Goal: Information Seeking & Learning: Learn about a topic

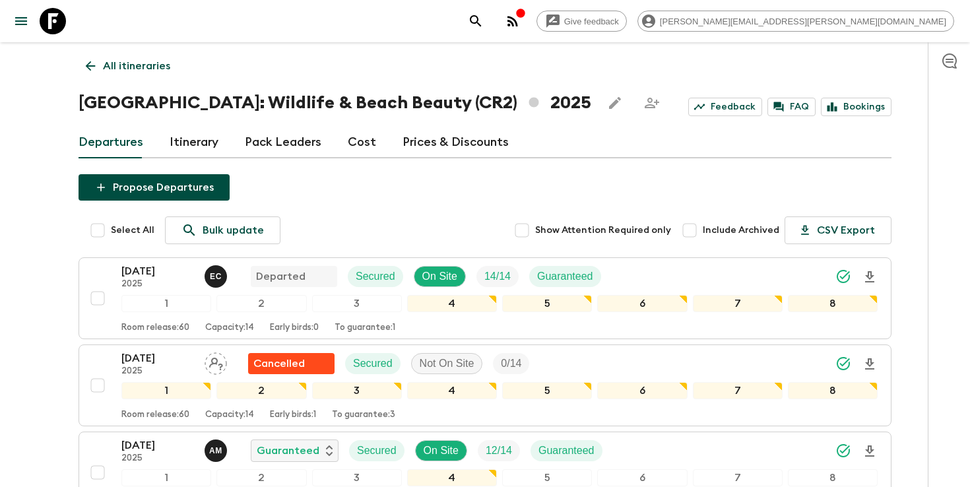
click at [484, 28] on icon "search adventures" at bounding box center [476, 21] width 16 height 16
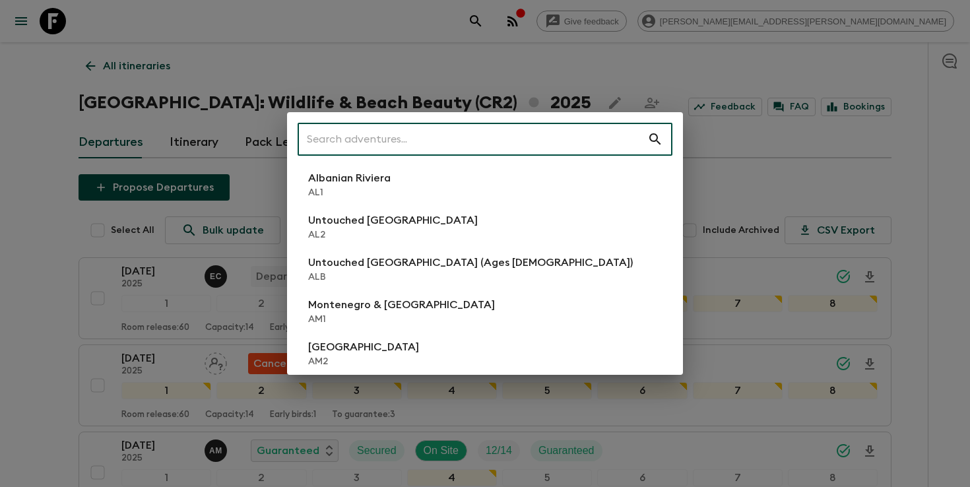
click at [567, 132] on input "text" at bounding box center [473, 139] width 350 height 37
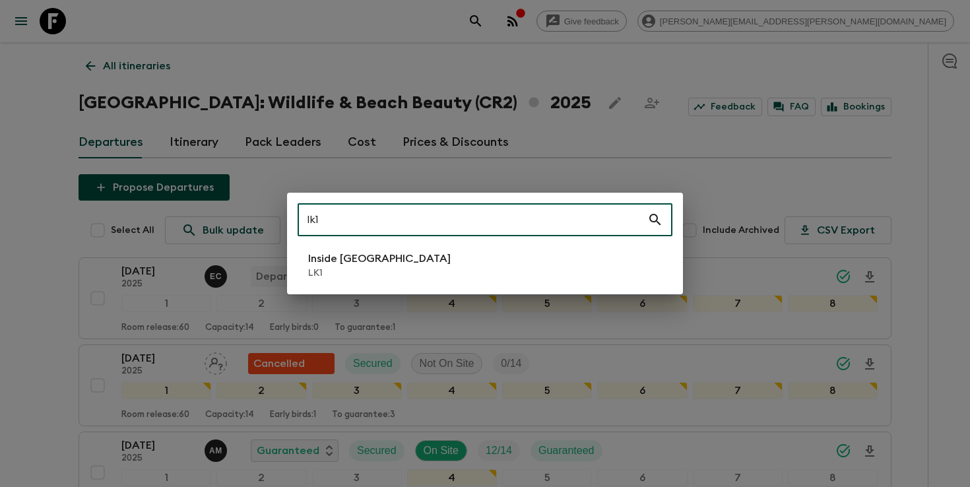
type input "lk1"
click at [502, 265] on li "Inside [GEOGRAPHIC_DATA] LK1" at bounding box center [485, 265] width 375 height 37
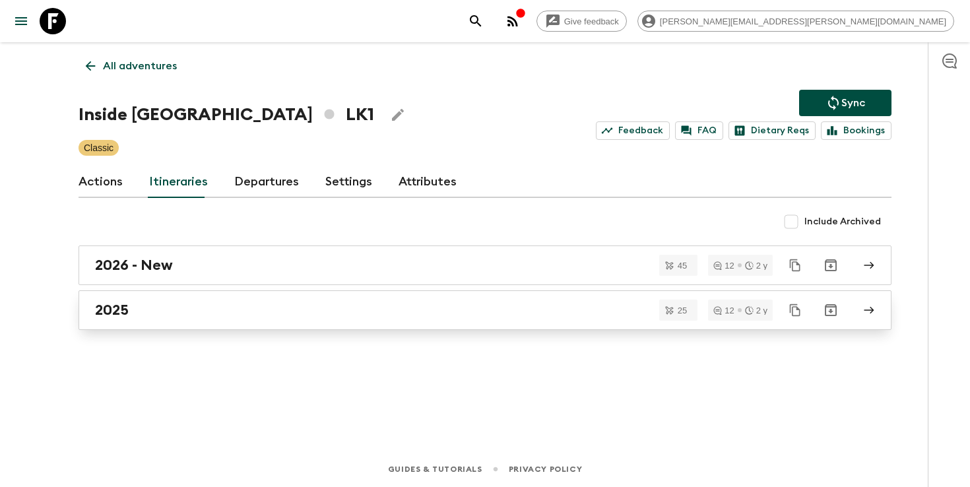
click at [251, 321] on link "2025" at bounding box center [485, 310] width 813 height 40
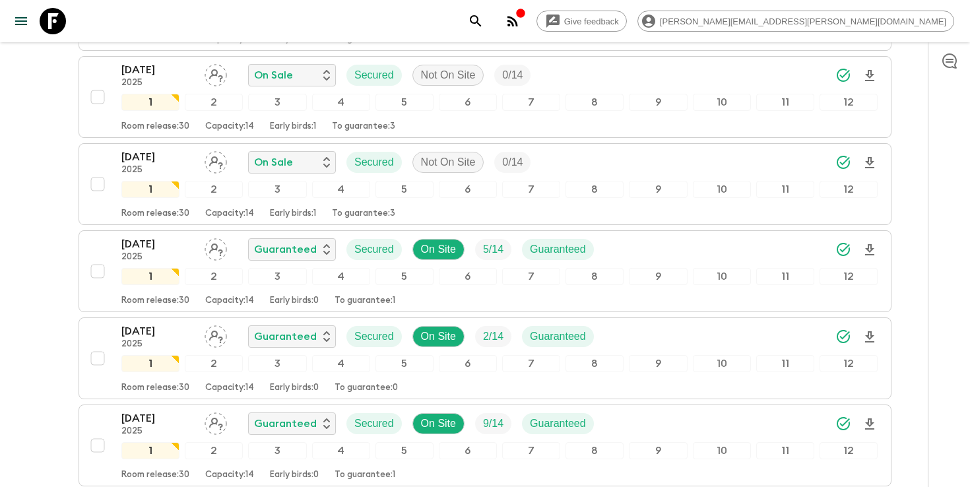
scroll to position [1944, 0]
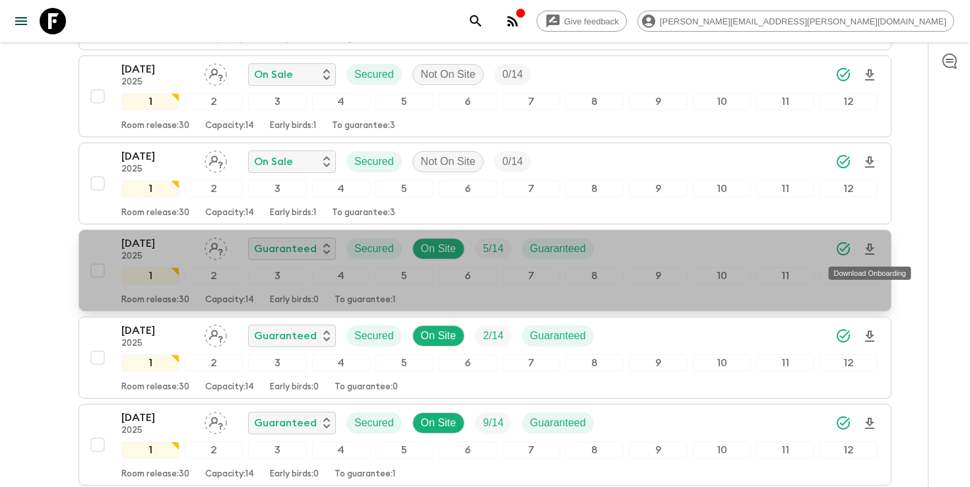
click at [867, 251] on icon "Download Onboarding" at bounding box center [870, 250] width 16 height 16
click at [654, 242] on div "[DATE] 2025 Guaranteed Secured On Site 5 / 14 Guaranteed" at bounding box center [499, 249] width 756 height 26
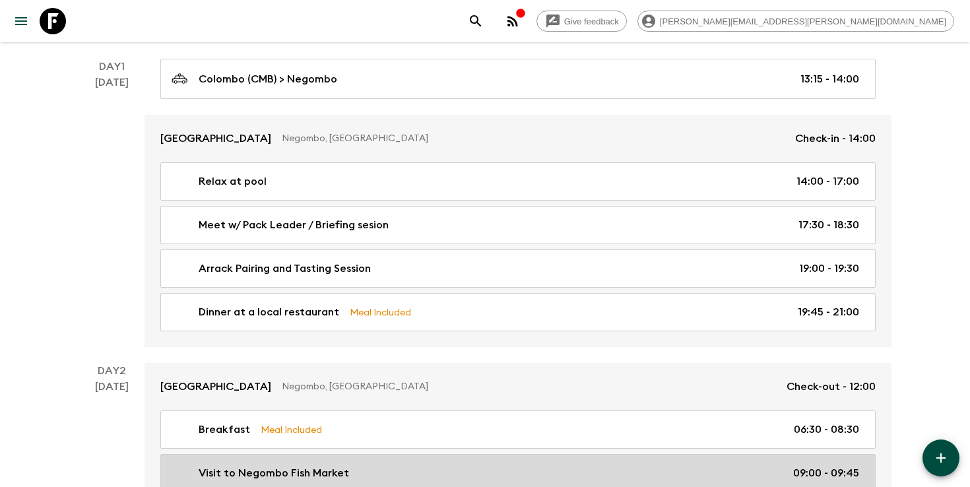
scroll to position [209, 0]
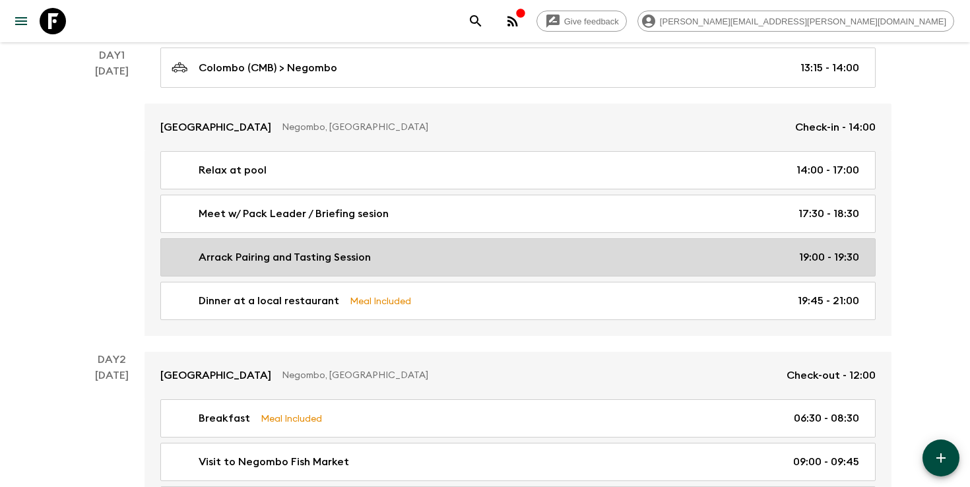
click at [461, 257] on div "Arrack Pairing and Tasting Session 19:00 - 19:30" at bounding box center [516, 257] width 688 height 16
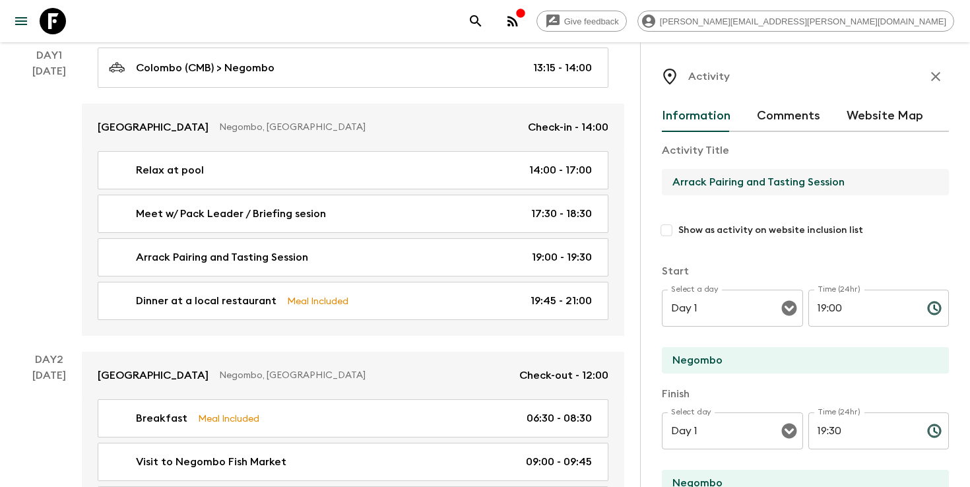
click at [720, 179] on input "Arrack Pairing and Tasting Session" at bounding box center [800, 182] width 276 height 26
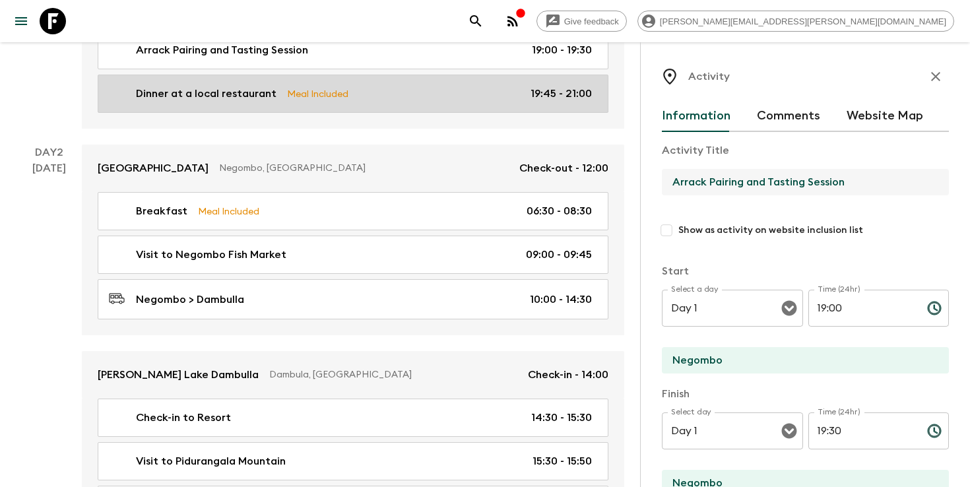
scroll to position [516, 0]
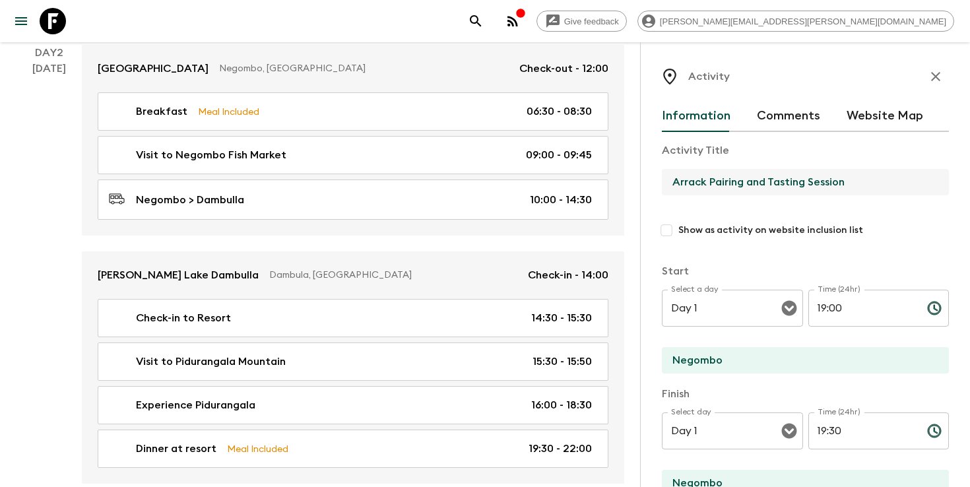
click at [648, 12] on div "Give feedback [PERSON_NAME][EMAIL_ADDRESS][PERSON_NAME][DOMAIN_NAME]" at bounding box center [709, 21] width 492 height 26
click at [484, 21] on icon "search adventures" at bounding box center [476, 21] width 16 height 16
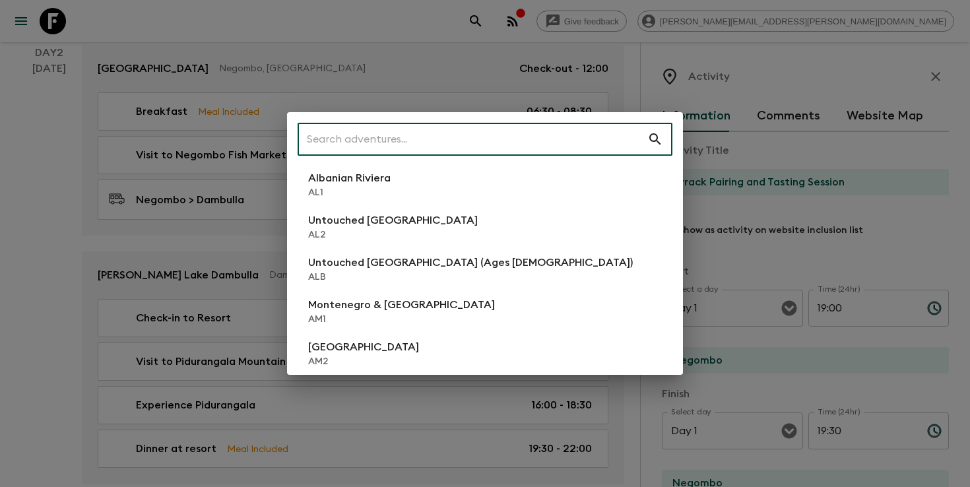
click at [528, 139] on input "text" at bounding box center [473, 139] width 350 height 37
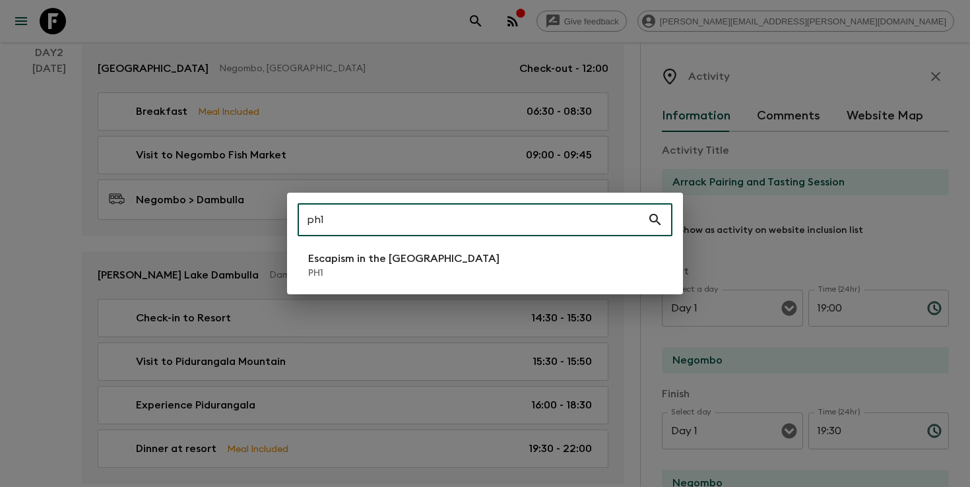
type input "ph1"
click at [534, 240] on div "ph1 ​ Escapism in the [GEOGRAPHIC_DATA] PH1" at bounding box center [485, 244] width 396 height 102
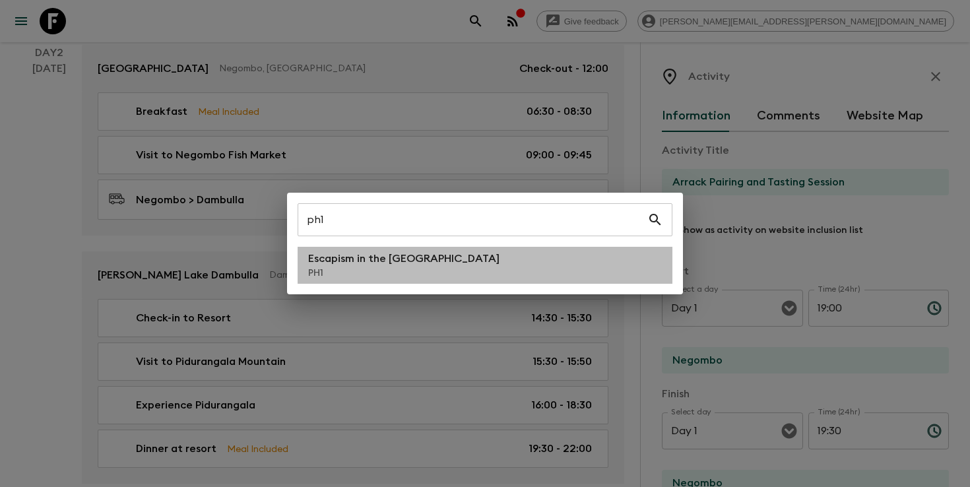
click at [541, 277] on li "Escapism in the [GEOGRAPHIC_DATA] PH1" at bounding box center [485, 265] width 375 height 37
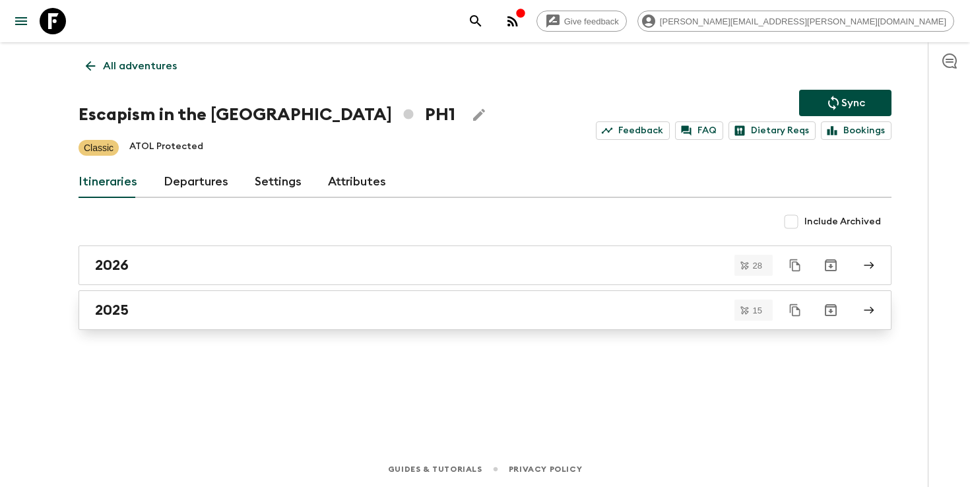
click at [190, 321] on link "2025" at bounding box center [485, 310] width 813 height 40
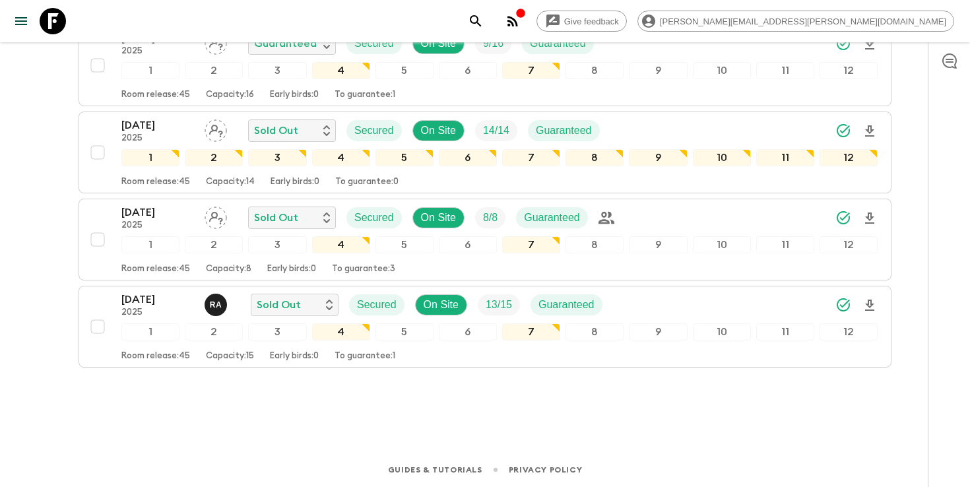
scroll to position [1192, 0]
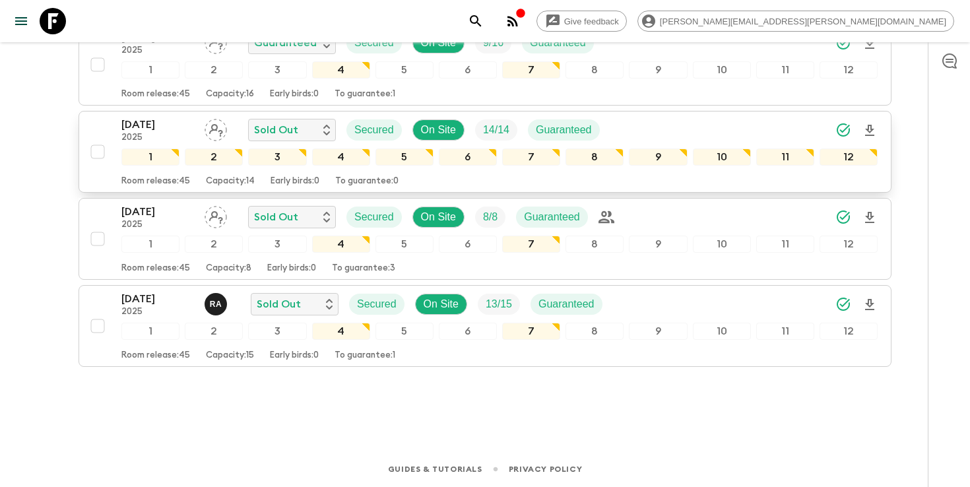
click at [780, 137] on div "[DATE] 2025 Sold Out Secured On Site 14 / 14 Guaranteed" at bounding box center [499, 130] width 756 height 26
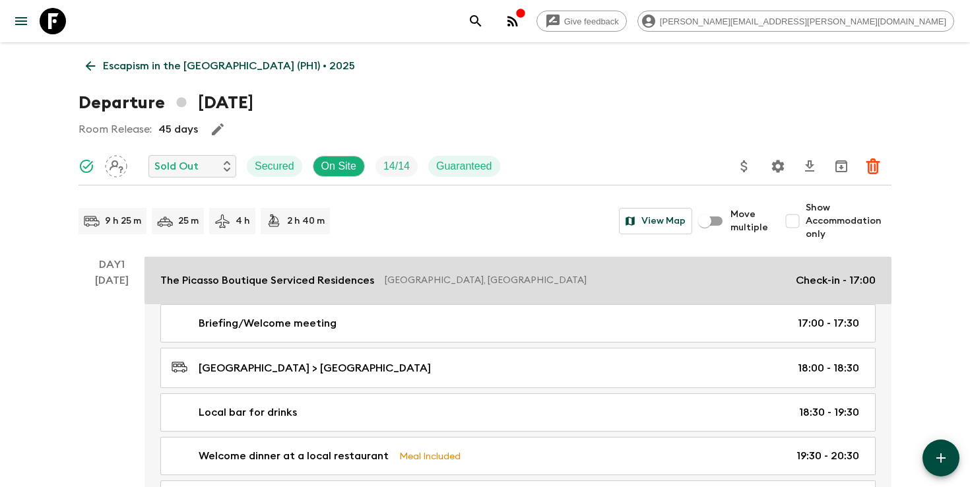
click at [249, 290] on link "The Picasso Boutique Serviced Residences [GEOGRAPHIC_DATA], [GEOGRAPHIC_DATA] C…" at bounding box center [518, 281] width 747 height 48
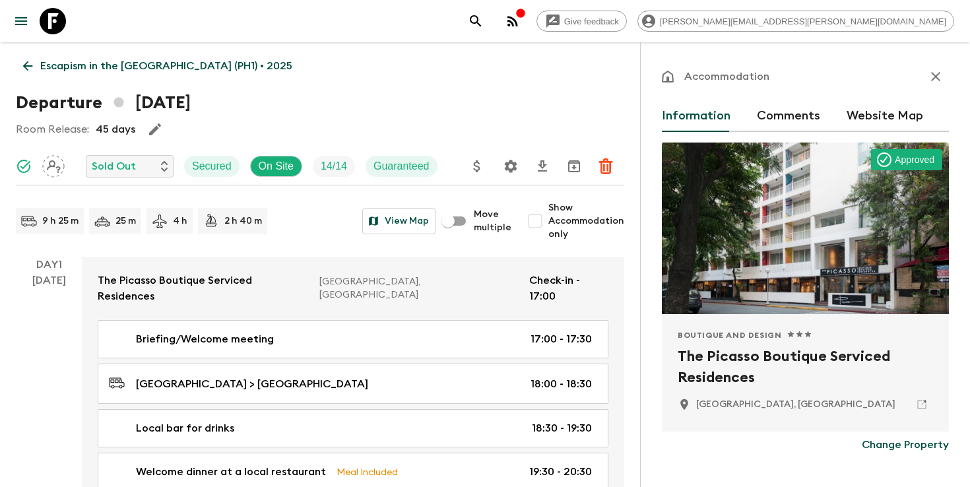
click at [721, 364] on h2 "The Picasso Boutique Serviced Residences" at bounding box center [805, 367] width 255 height 42
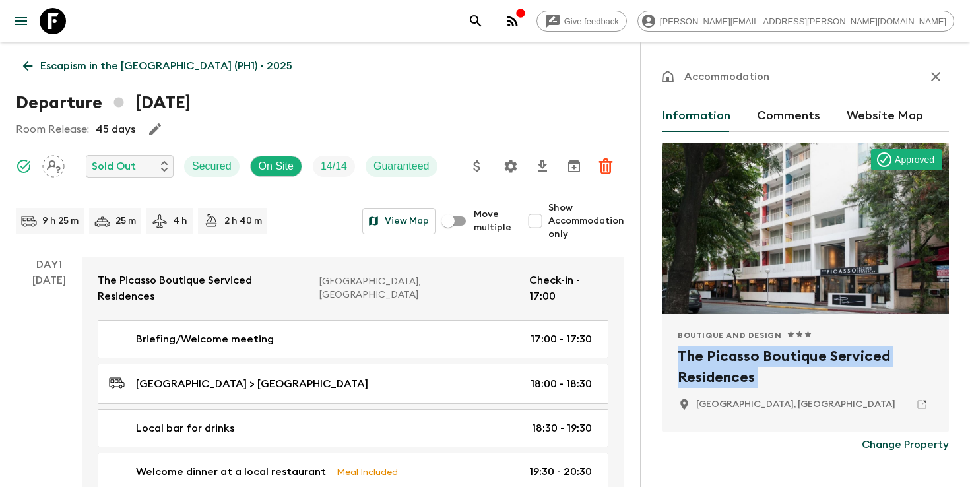
click at [721, 364] on h2 "The Picasso Boutique Serviced Residences" at bounding box center [805, 367] width 255 height 42
copy div "The Picasso Boutique Serviced Residences"
click at [61, 73] on p "Escapism in the [GEOGRAPHIC_DATA] (PH1) • 2025" at bounding box center [166, 66] width 252 height 16
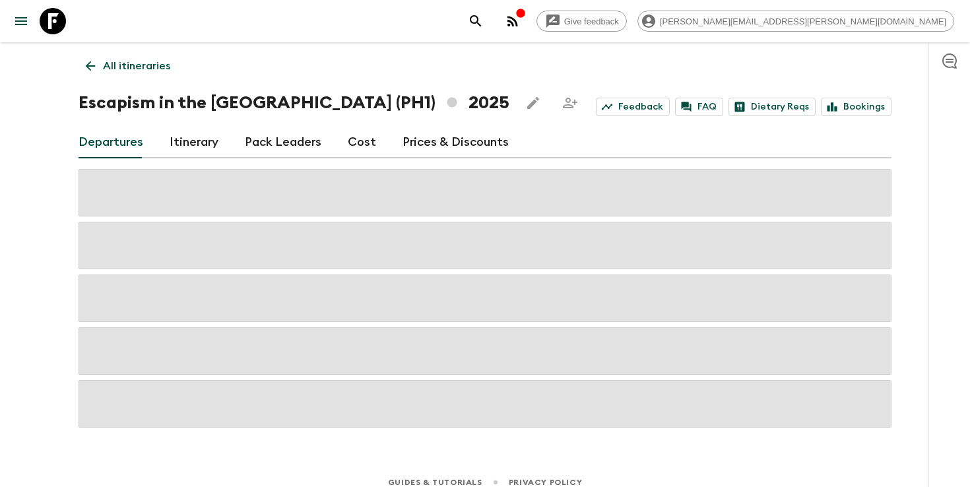
click at [484, 20] on icon "search adventures" at bounding box center [476, 21] width 16 height 16
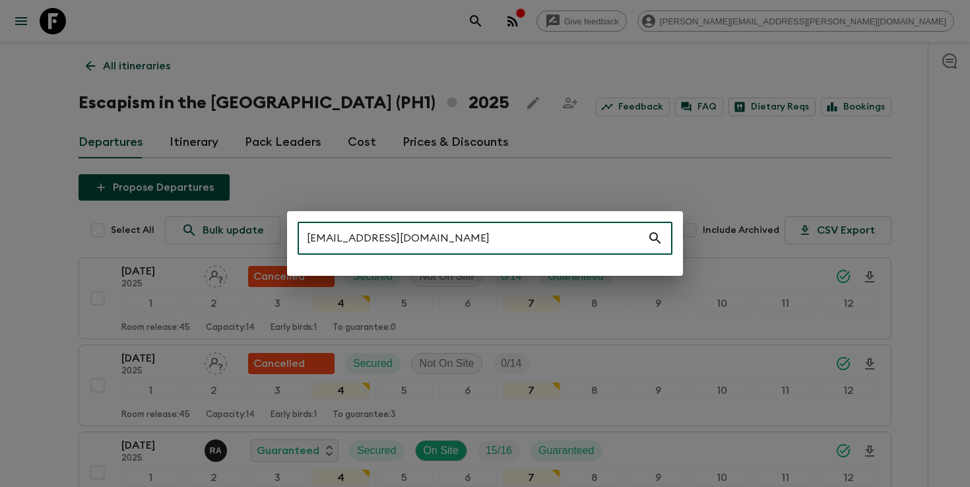
click at [538, 242] on input "[EMAIL_ADDRESS][DOMAIN_NAME]" at bounding box center [473, 238] width 350 height 37
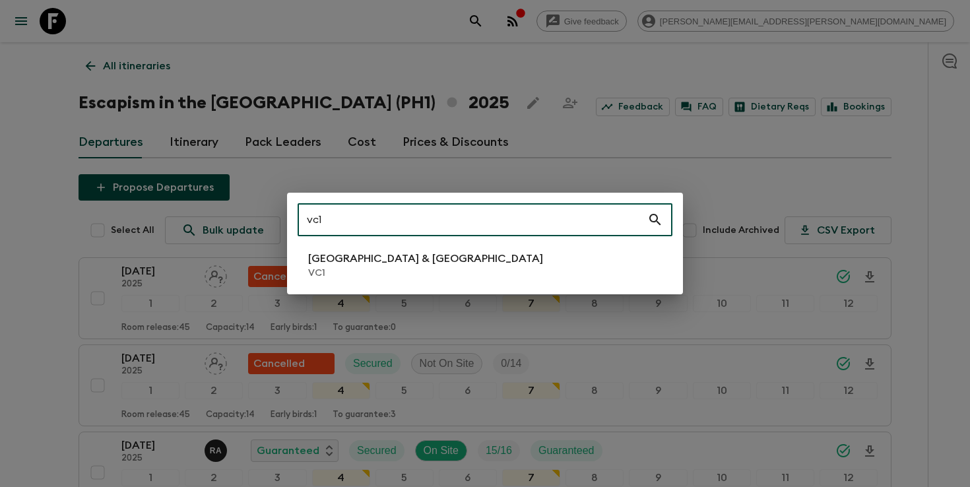
type input "vc1"
click at [465, 261] on li "Vietnam & Cambodia VC1" at bounding box center [485, 265] width 375 height 37
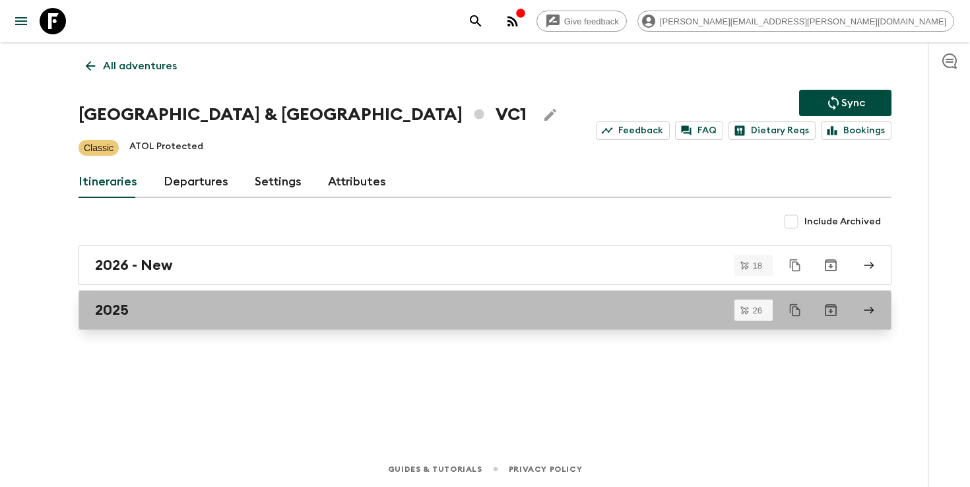
click at [206, 300] on link "2025" at bounding box center [485, 310] width 813 height 40
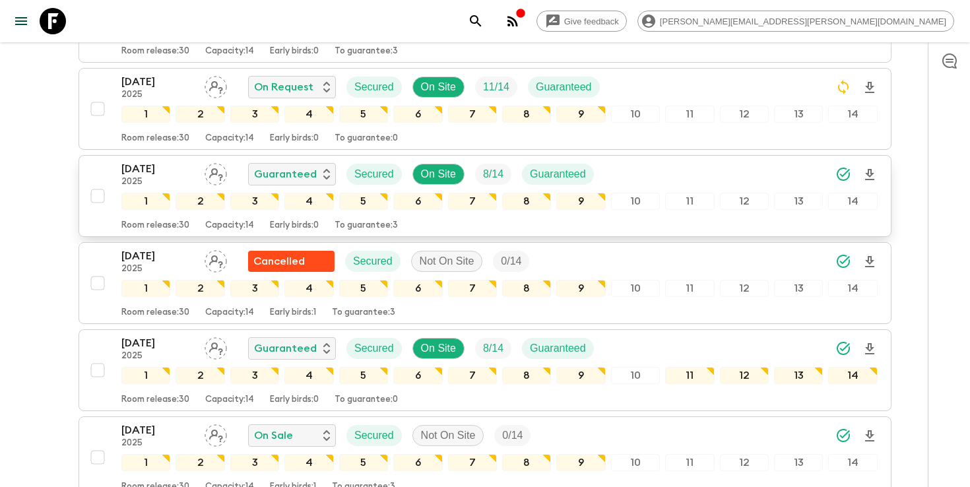
scroll to position [1248, 0]
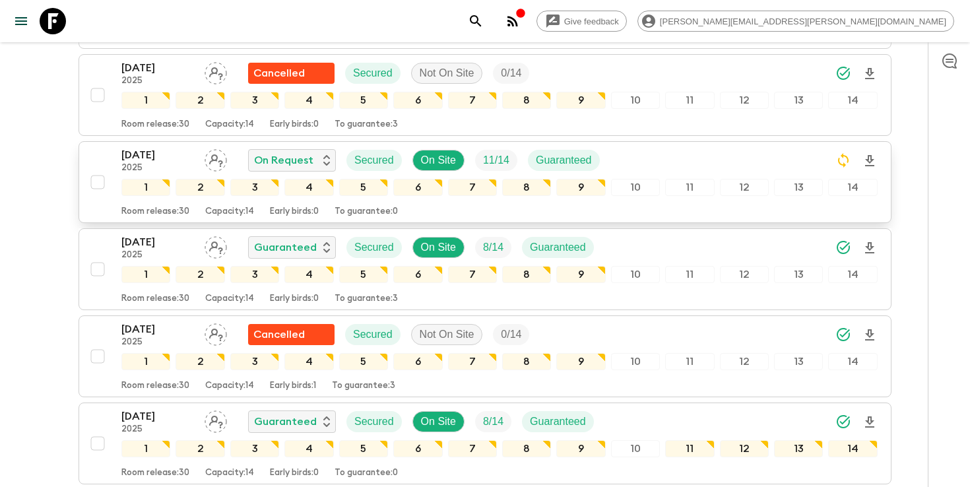
click at [686, 164] on div "[DATE] 2025 On Request Secured On Site 11 / 14 Guaranteed" at bounding box center [499, 160] width 756 height 26
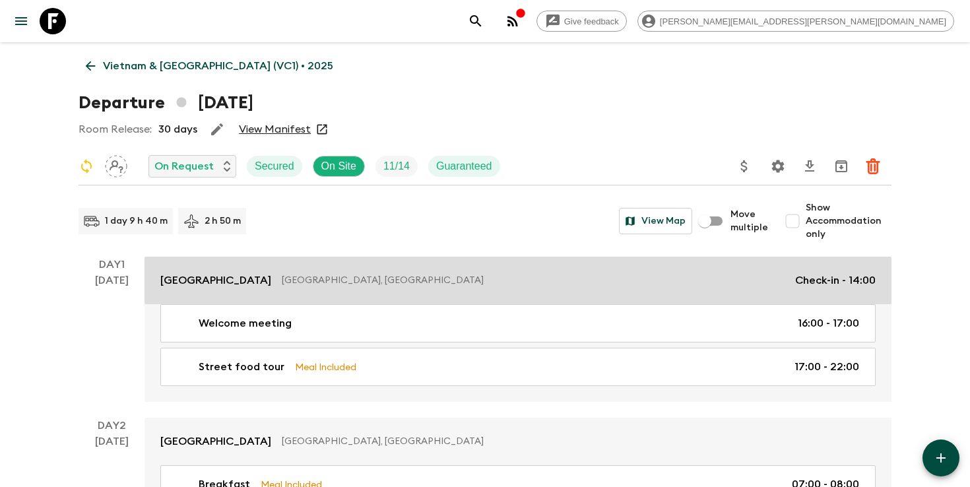
click at [325, 275] on p "[GEOGRAPHIC_DATA], [GEOGRAPHIC_DATA]" at bounding box center [533, 280] width 503 height 13
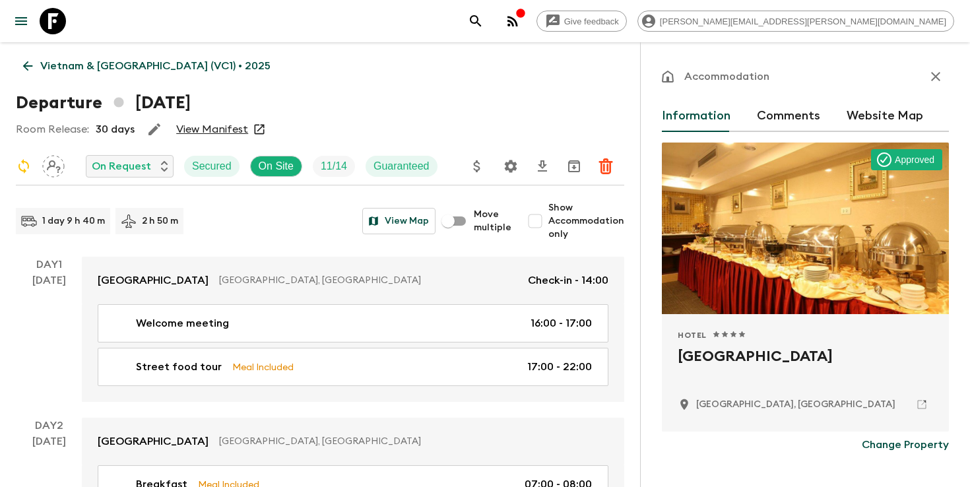
click at [703, 358] on h2 "[GEOGRAPHIC_DATA]" at bounding box center [805, 367] width 255 height 42
copy div "[GEOGRAPHIC_DATA]"
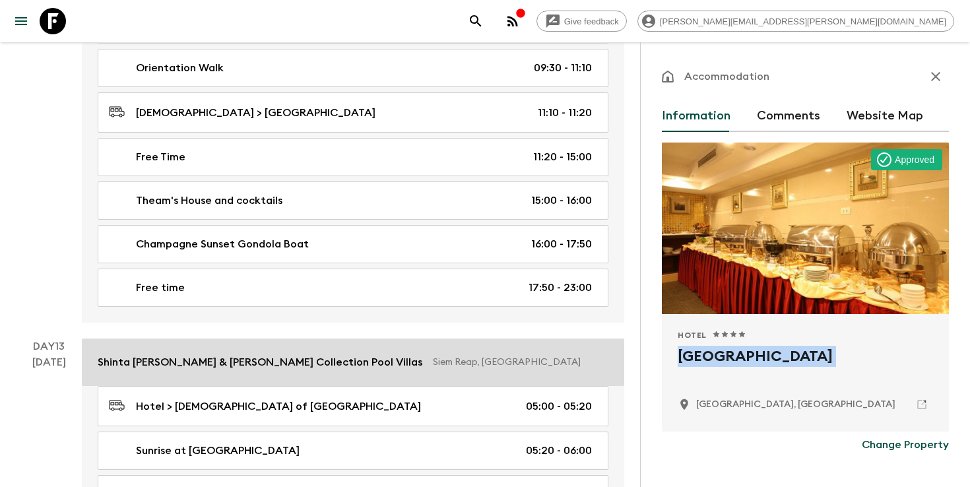
scroll to position [5509, 0]
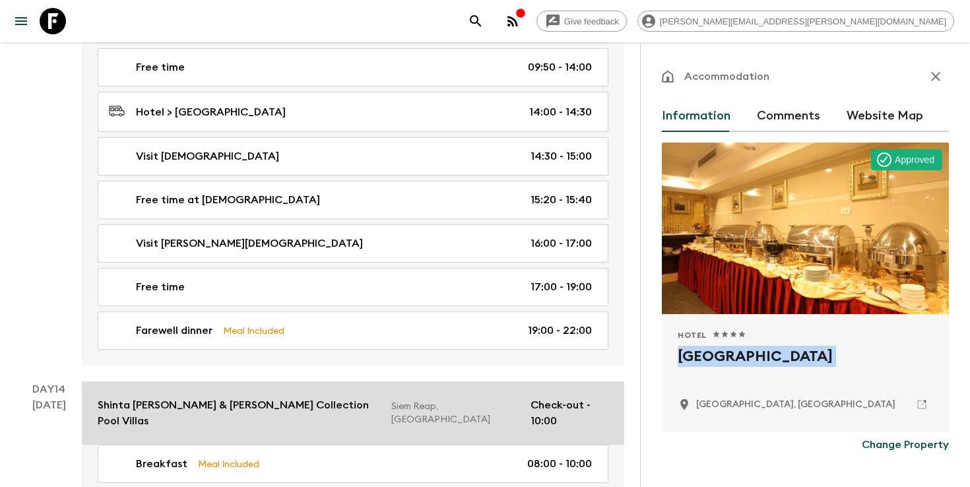
click at [307, 397] on p "Shinta [PERSON_NAME] & [PERSON_NAME] Collection Pool Villas" at bounding box center [239, 413] width 283 height 32
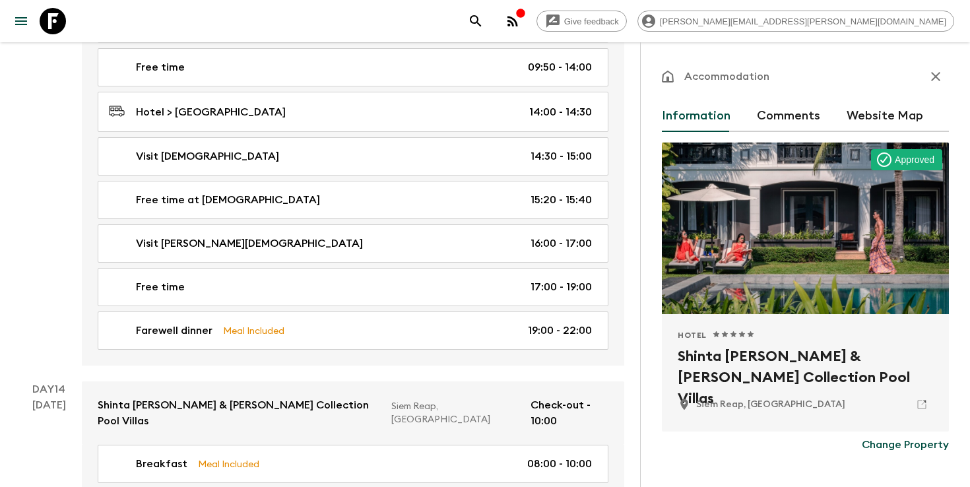
click at [723, 358] on h2 "Shinta [PERSON_NAME] & [PERSON_NAME] Collection Pool Villas" at bounding box center [805, 367] width 255 height 42
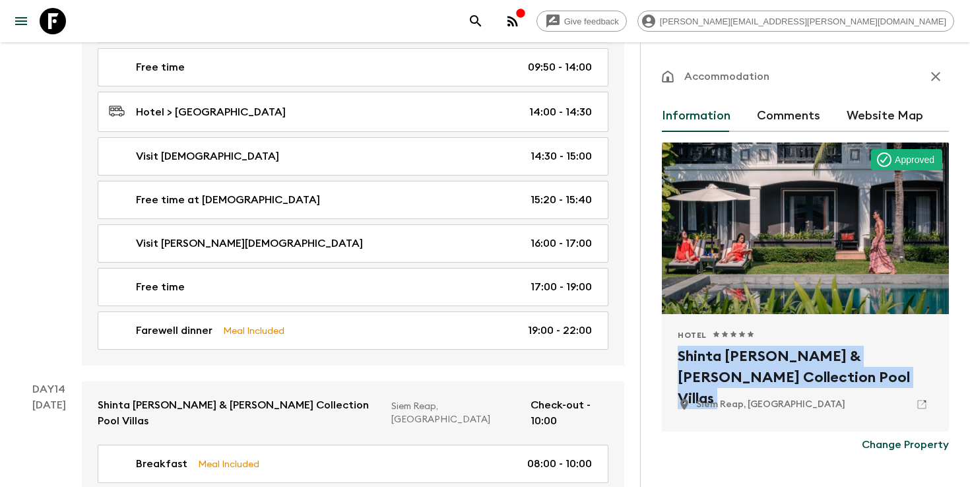
click at [723, 358] on h2 "Shinta [PERSON_NAME] & [PERSON_NAME] Collection Pool Villas" at bounding box center [805, 367] width 255 height 42
copy div "Shinta [PERSON_NAME] & [PERSON_NAME] Collection Pool Villas"
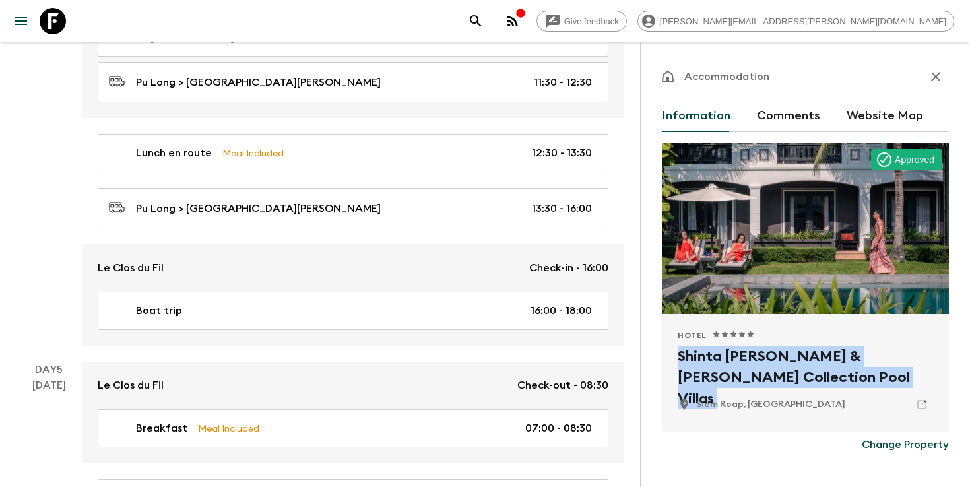
scroll to position [280, 0]
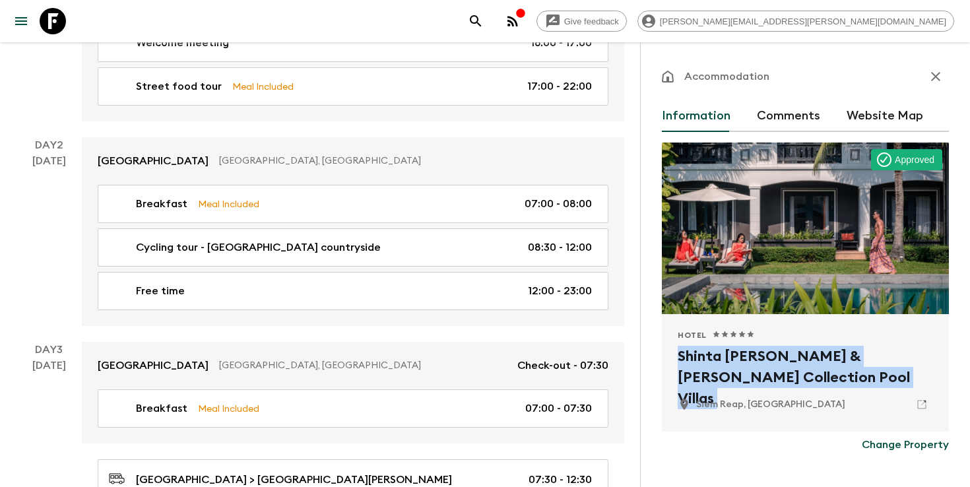
click at [484, 20] on icon "search adventures" at bounding box center [476, 21] width 16 height 16
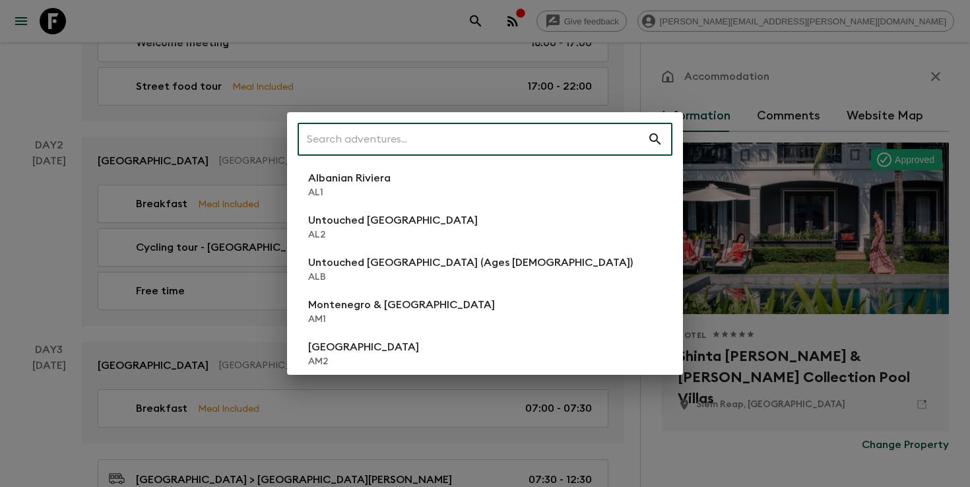
click at [485, 137] on input "text" at bounding box center [473, 139] width 350 height 37
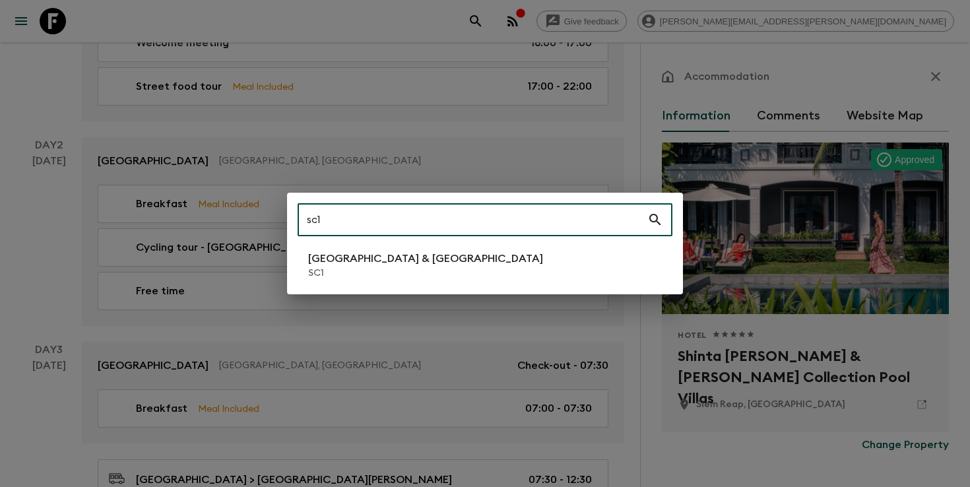
type input "sc1"
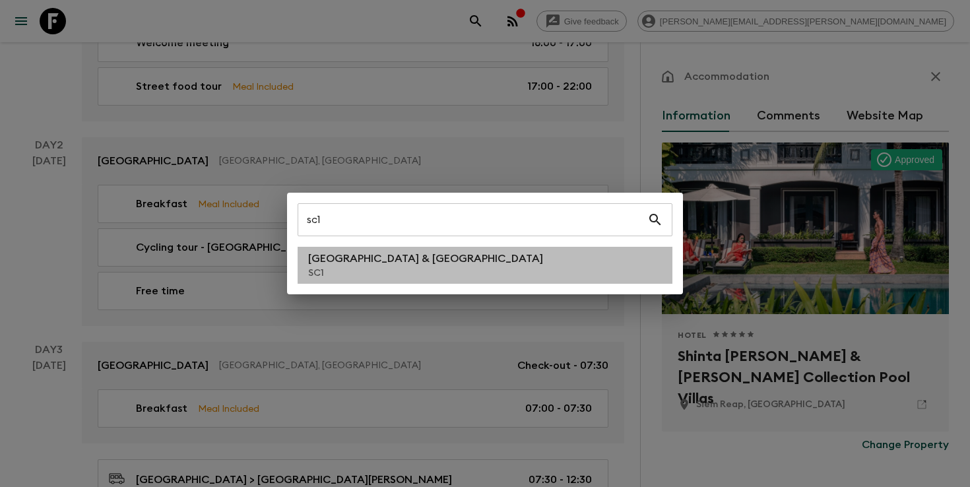
click at [408, 253] on li "[GEOGRAPHIC_DATA] & Croatia SC1" at bounding box center [485, 265] width 375 height 37
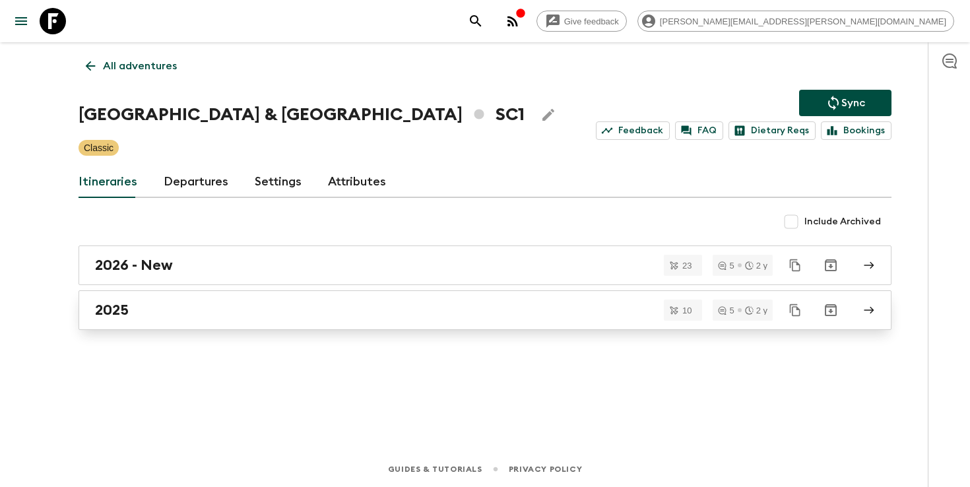
click at [399, 316] on div "2025" at bounding box center [472, 310] width 755 height 17
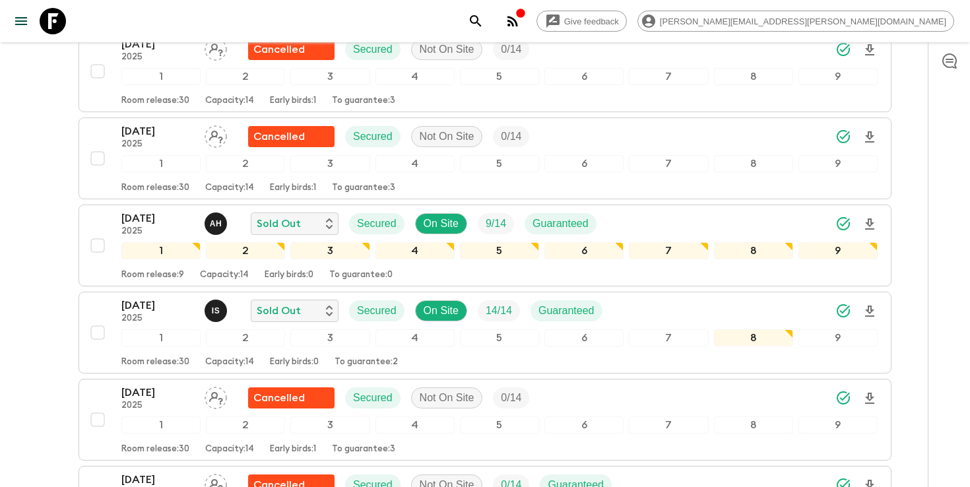
scroll to position [348, 0]
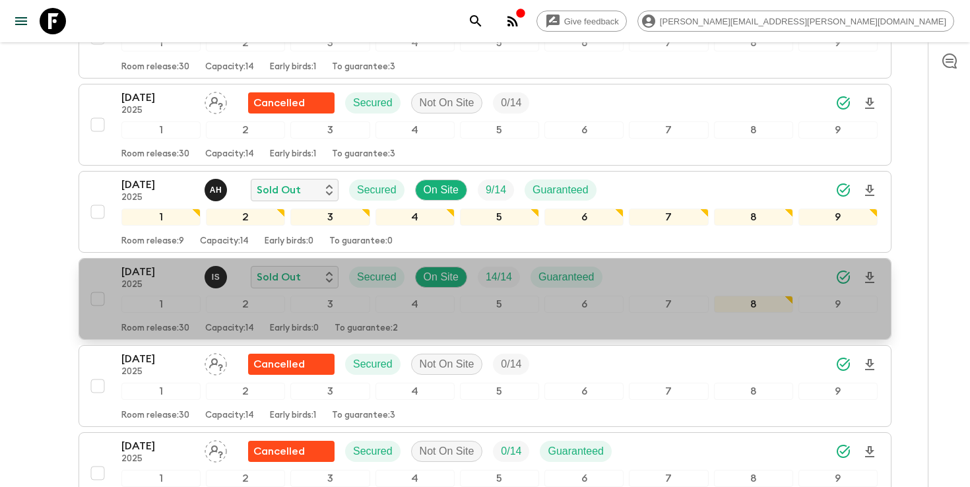
click at [795, 281] on div "[DATE] 2025 I S Sold Out Secured On Site 14 / 14 Guaranteed" at bounding box center [499, 277] width 756 height 26
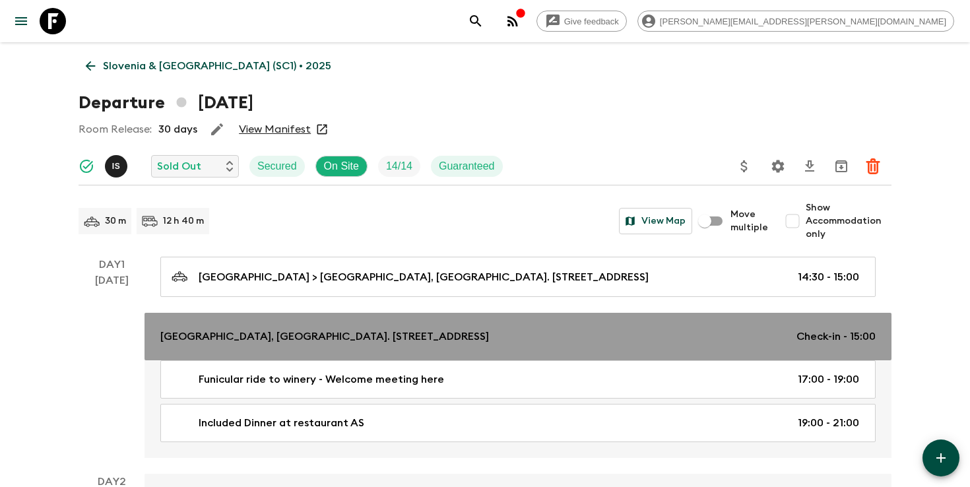
click at [400, 335] on p "[GEOGRAPHIC_DATA], [GEOGRAPHIC_DATA]. [STREET_ADDRESS]" at bounding box center [324, 337] width 329 height 16
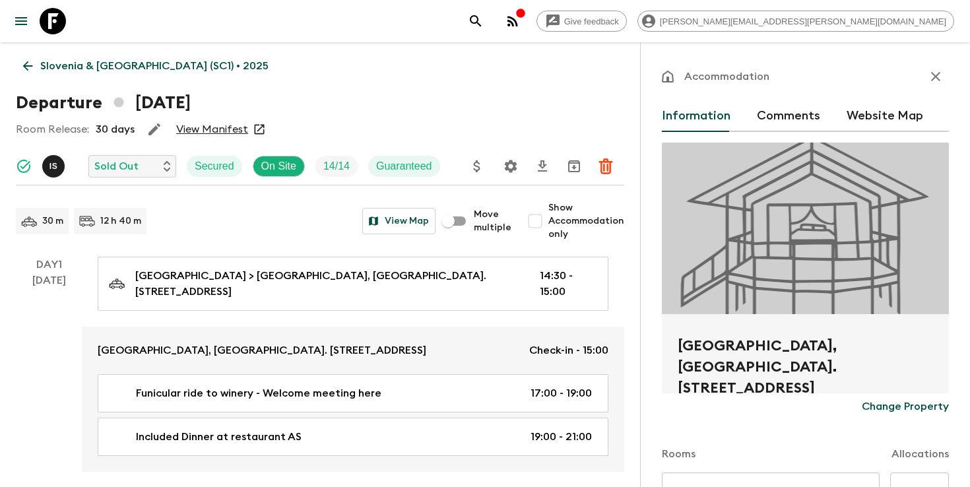
click at [781, 346] on h2 "[GEOGRAPHIC_DATA], [GEOGRAPHIC_DATA]. [STREET_ADDRESS]" at bounding box center [805, 356] width 255 height 42
click at [725, 367] on h2 "[GEOGRAPHIC_DATA], [GEOGRAPHIC_DATA]. [STREET_ADDRESS]" at bounding box center [805, 356] width 255 height 42
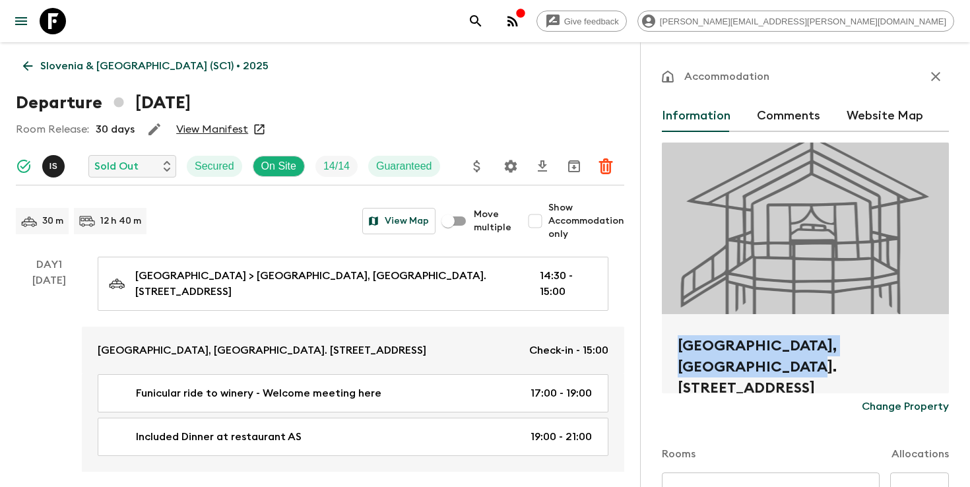
drag, startPoint x: 724, startPoint y: 367, endPoint x: 676, endPoint y: 344, distance: 52.8
click at [676, 344] on div "[GEOGRAPHIC_DATA], [GEOGRAPHIC_DATA]. [STREET_ADDRESS]" at bounding box center [805, 353] width 287 height 79
copy h2 "[GEOGRAPHIC_DATA]"
click at [484, 19] on icon "search adventures" at bounding box center [476, 21] width 16 height 16
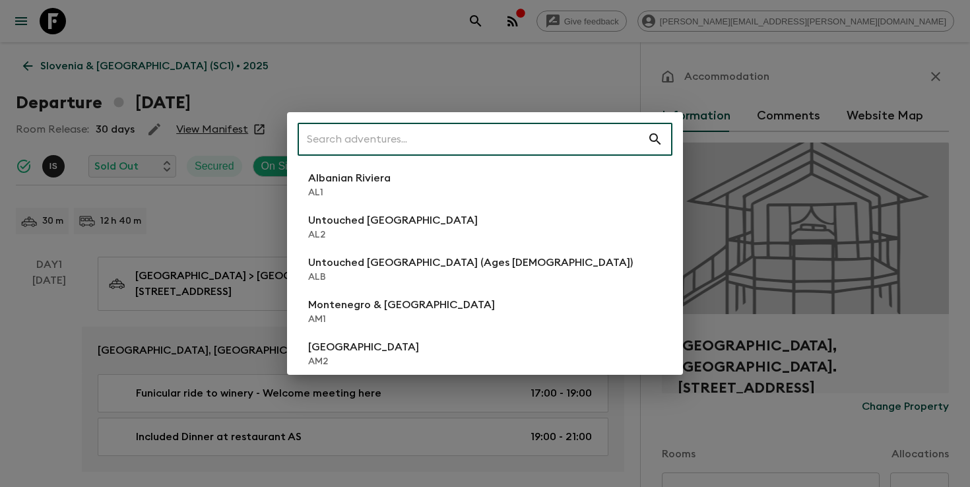
click at [461, 143] on input "text" at bounding box center [473, 139] width 350 height 37
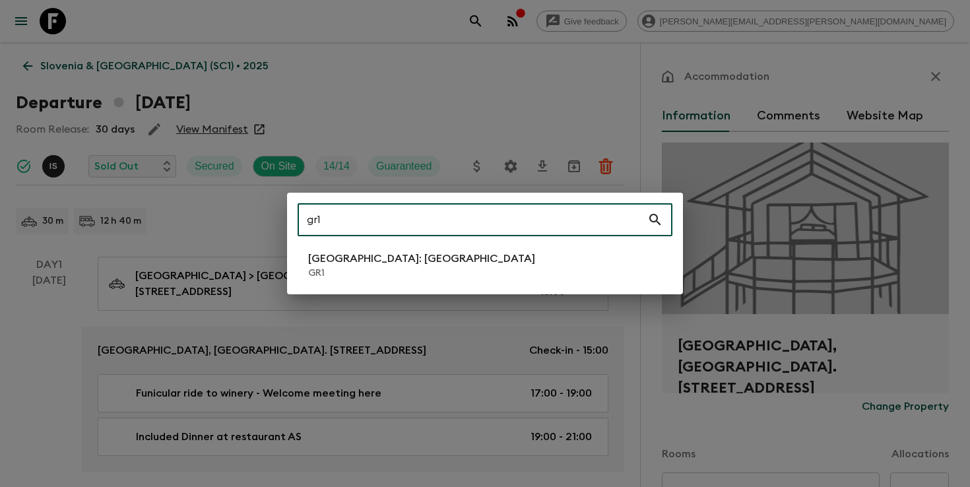
type input "gr1"
click at [368, 253] on p "[GEOGRAPHIC_DATA]: [GEOGRAPHIC_DATA]" at bounding box center [421, 259] width 227 height 16
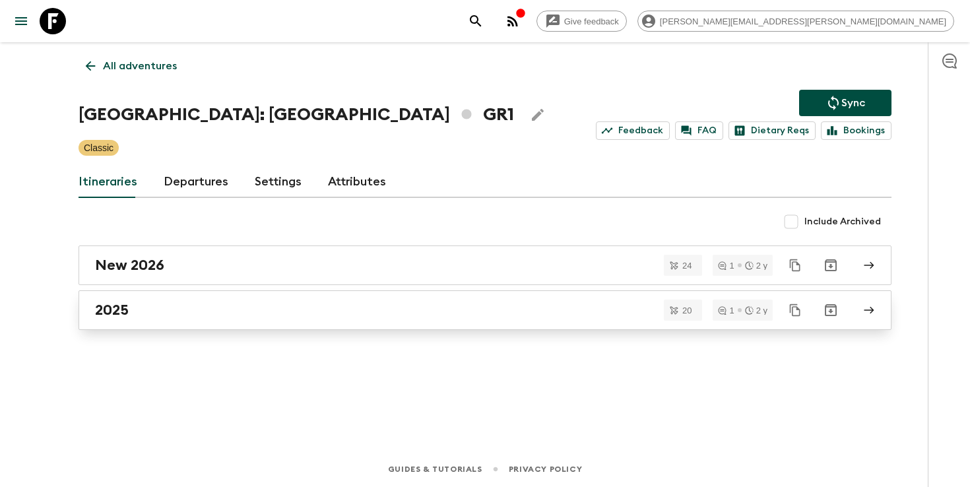
click at [325, 307] on div "2025" at bounding box center [472, 310] width 755 height 17
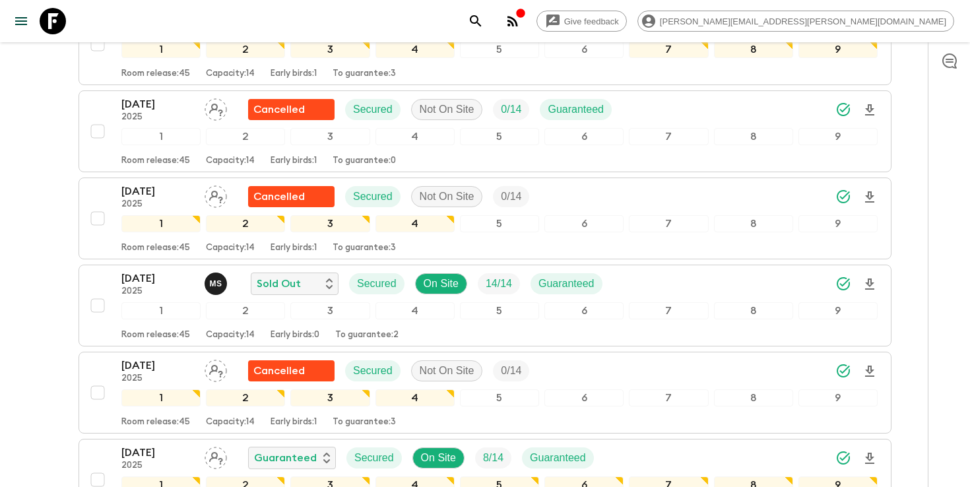
scroll to position [1152, 0]
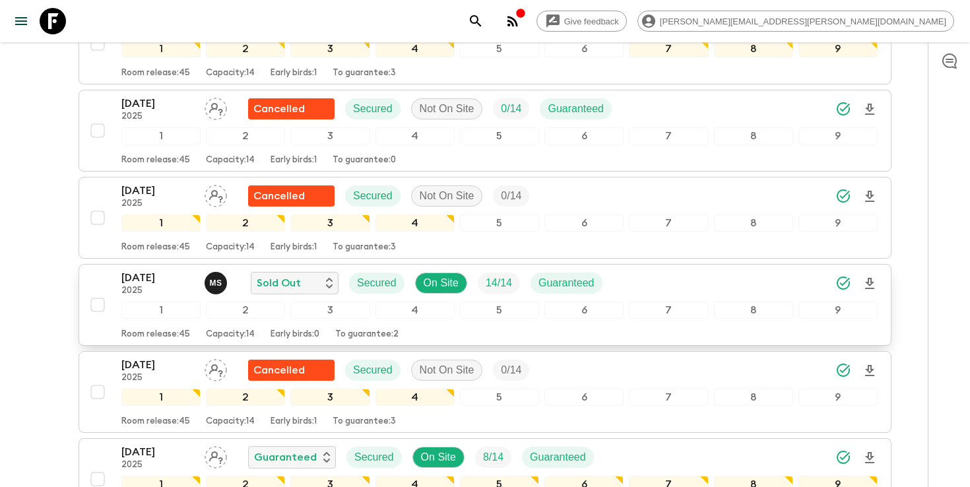
click at [637, 270] on div "[DATE] 2025 M S Sold Out Secured On Site 14 / 14 Guaranteed" at bounding box center [499, 283] width 756 height 26
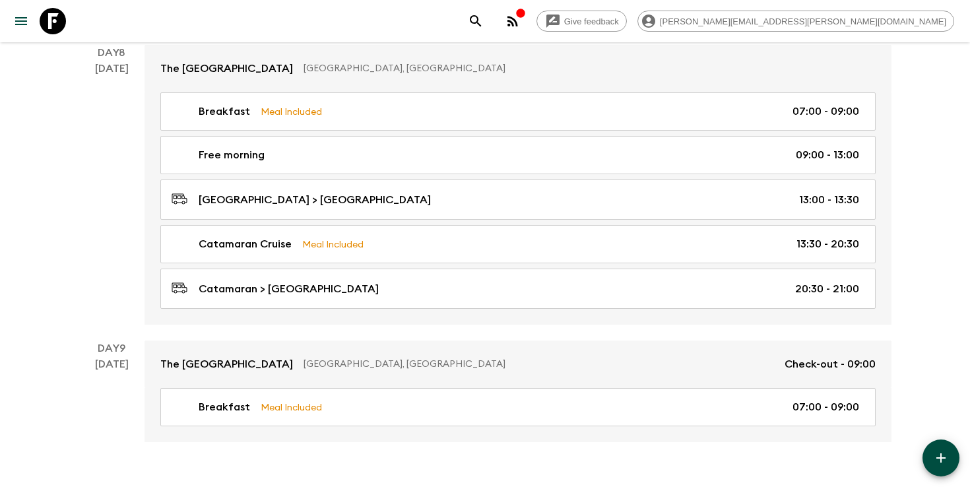
scroll to position [2250, 0]
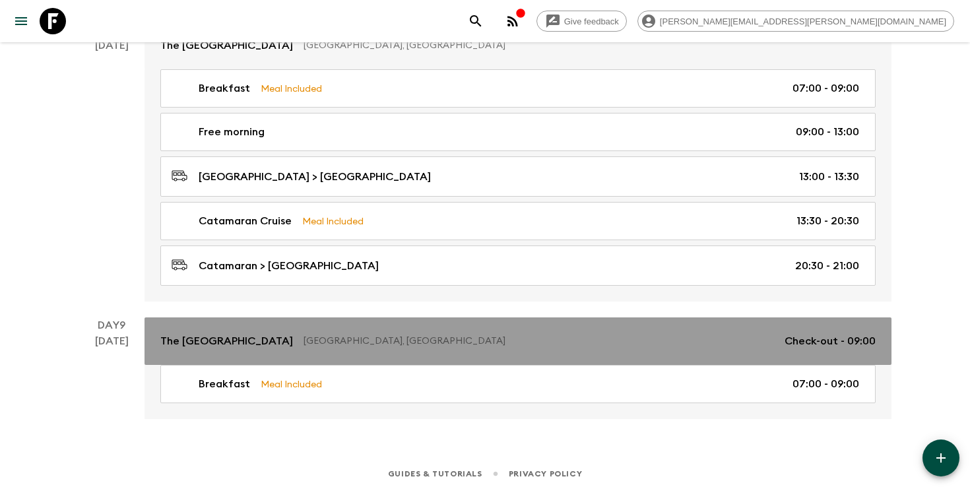
click at [444, 340] on p "[GEOGRAPHIC_DATA], [GEOGRAPHIC_DATA]" at bounding box center [539, 341] width 470 height 13
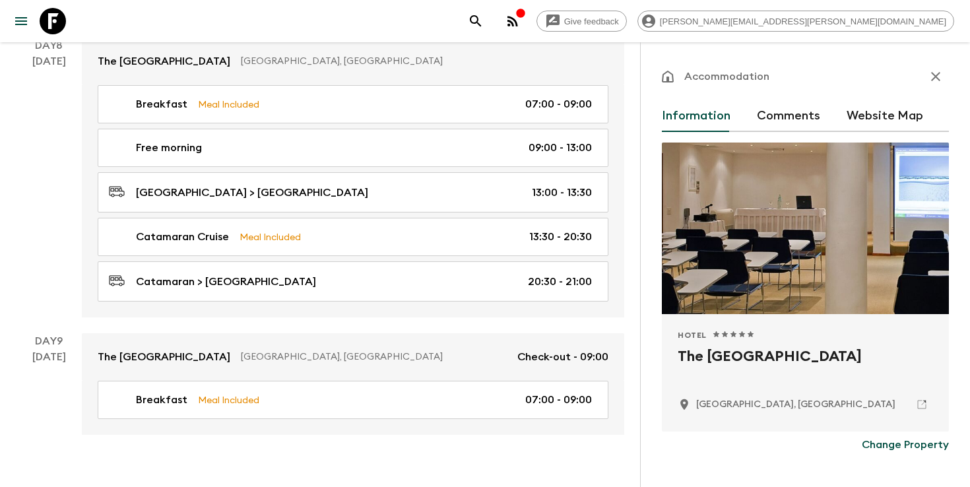
click at [723, 356] on h2 "The [GEOGRAPHIC_DATA]" at bounding box center [805, 367] width 255 height 42
copy div "The [GEOGRAPHIC_DATA]"
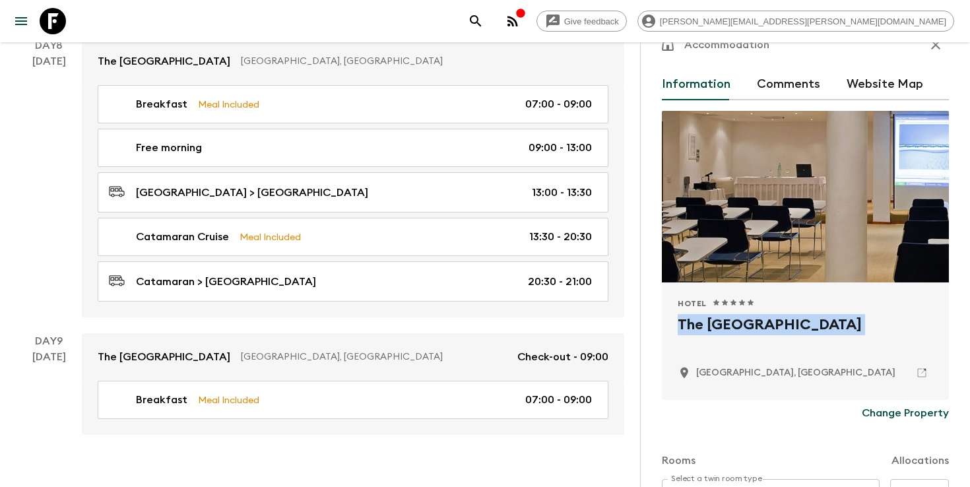
scroll to position [1, 0]
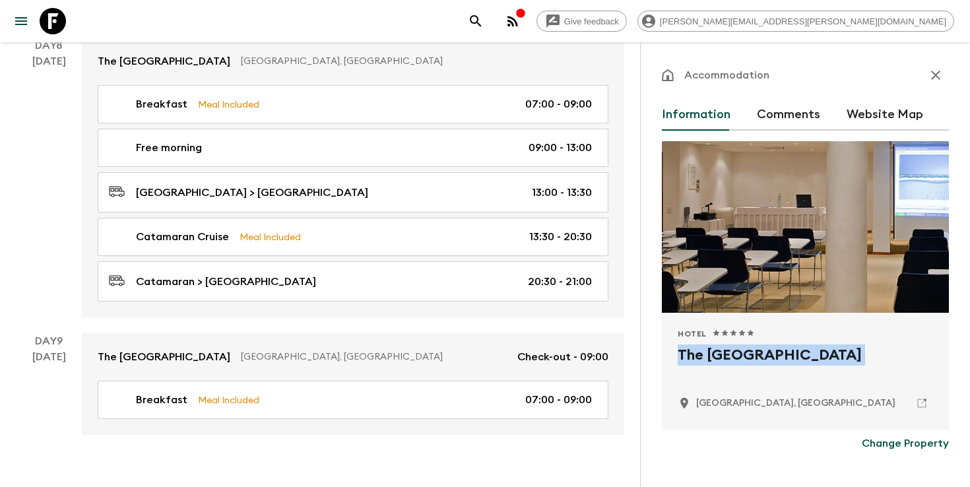
click at [484, 22] on icon "search adventures" at bounding box center [476, 21] width 16 height 16
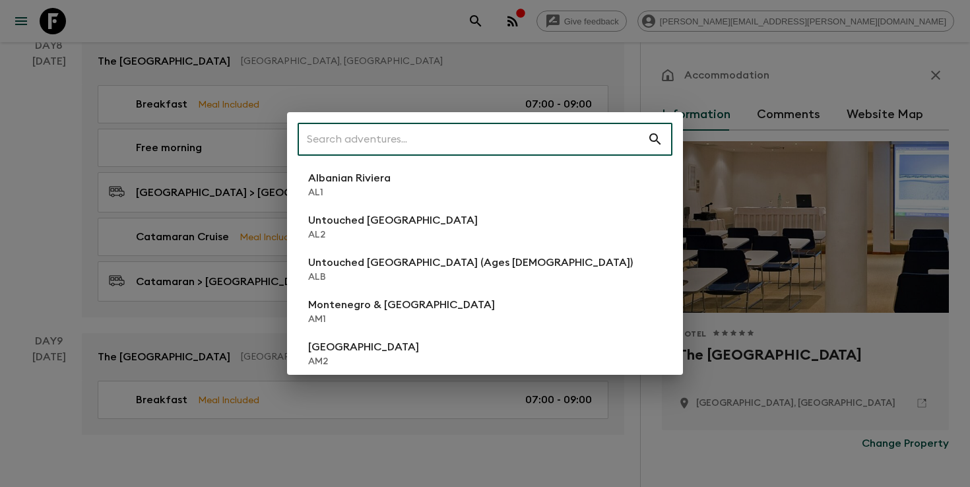
click at [410, 142] on input "text" at bounding box center [473, 139] width 350 height 37
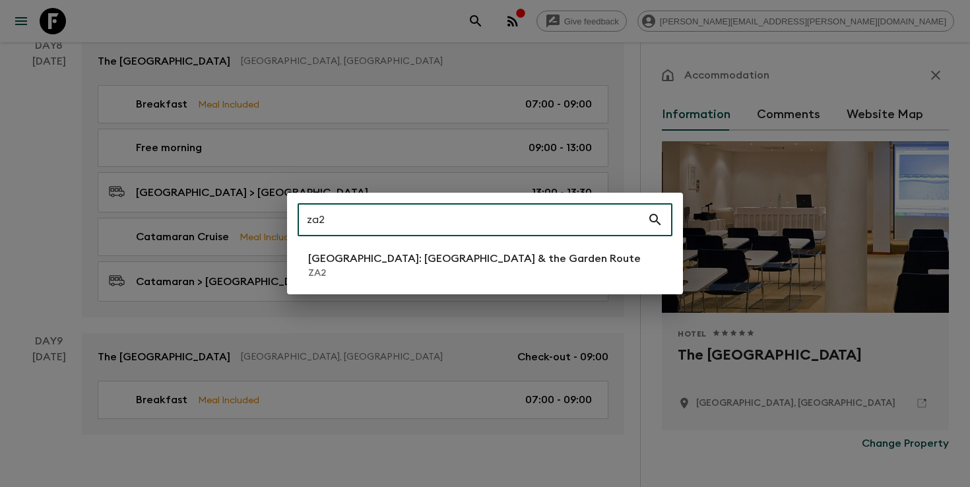
type input "za2"
click at [331, 265] on p "[GEOGRAPHIC_DATA]: [GEOGRAPHIC_DATA] & the Garden Route" at bounding box center [474, 259] width 333 height 16
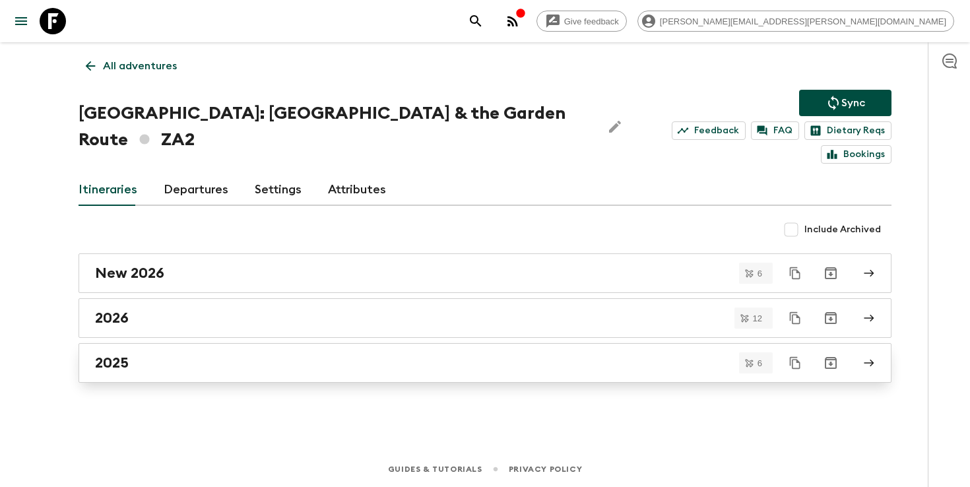
click at [149, 354] on div "2025" at bounding box center [472, 362] width 755 height 17
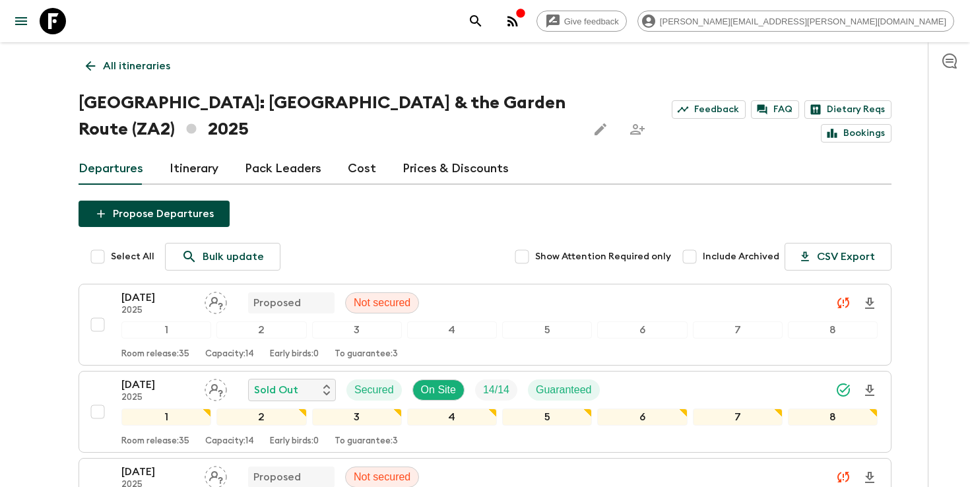
click at [481, 22] on icon "search adventures" at bounding box center [475, 20] width 11 height 11
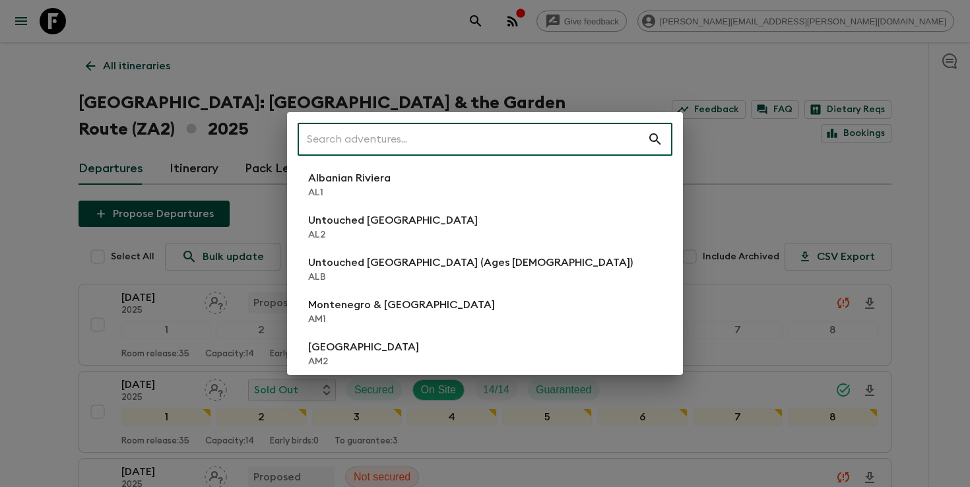
click at [397, 144] on input "text" at bounding box center [473, 139] width 350 height 37
paste input "IN3_[DATE]"
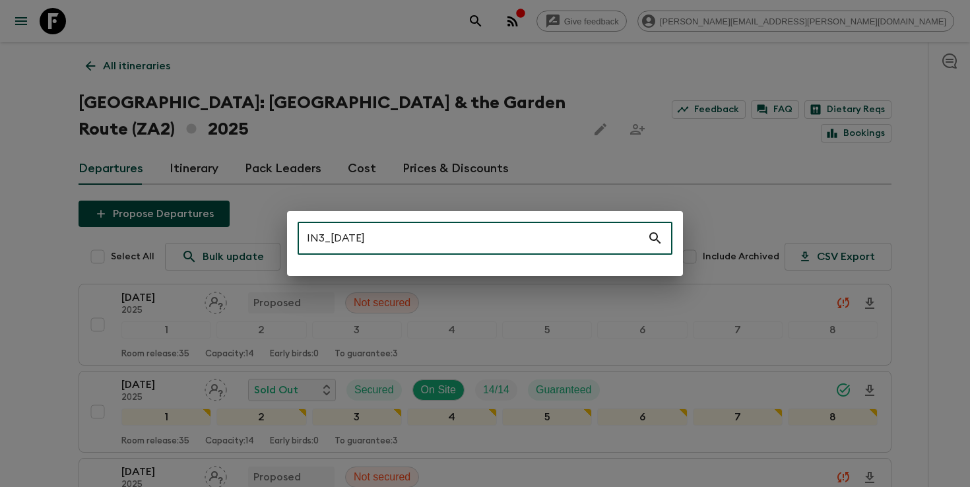
drag, startPoint x: 403, startPoint y: 237, endPoint x: 326, endPoint y: 233, distance: 77.3
click at [326, 233] on input "IN3_[DATE]" at bounding box center [473, 238] width 350 height 37
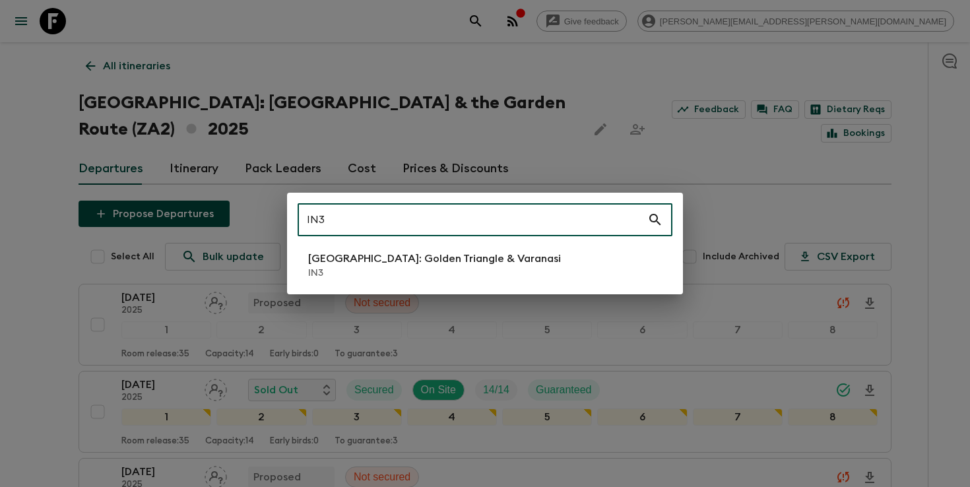
type input "IN3"
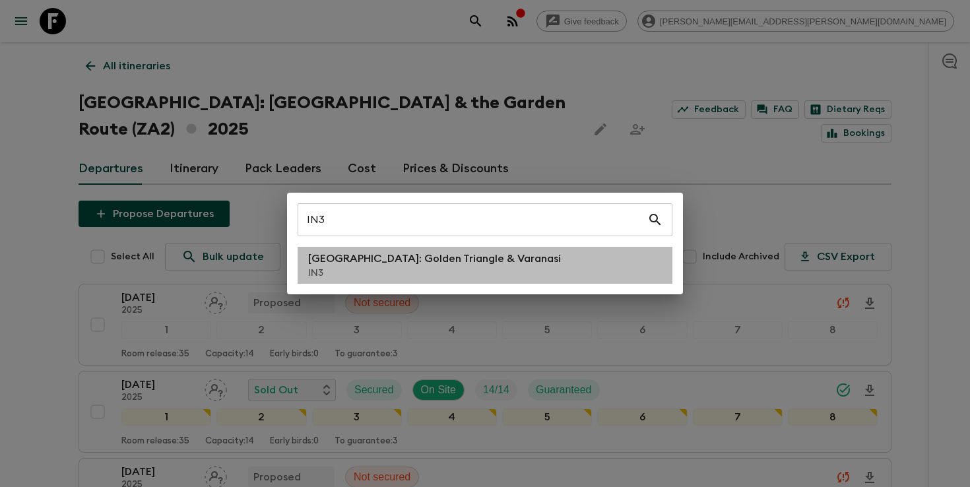
click at [357, 271] on p "IN3" at bounding box center [434, 273] width 253 height 13
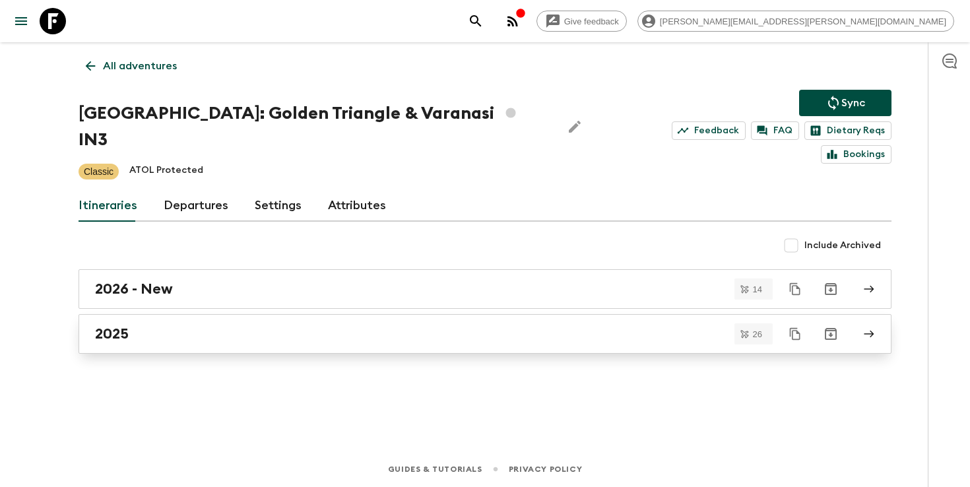
click at [288, 325] on div "2025" at bounding box center [472, 333] width 755 height 17
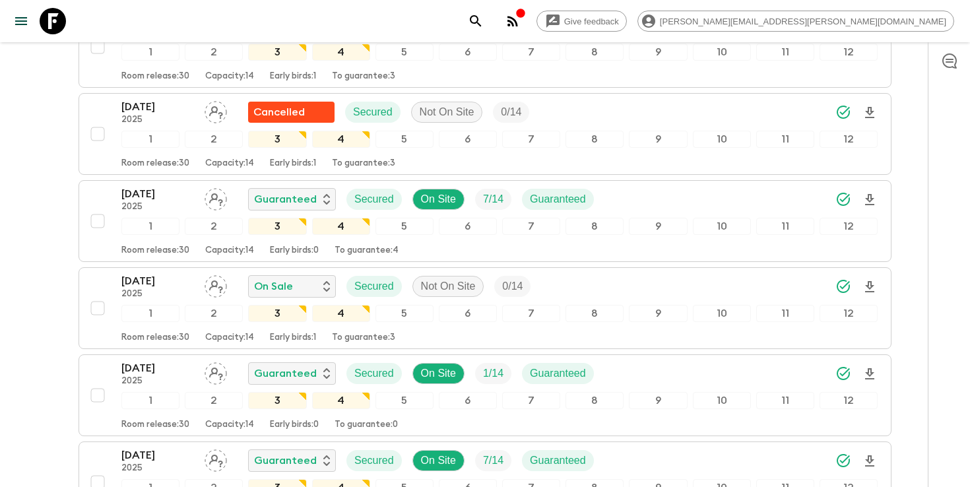
scroll to position [1500, 0]
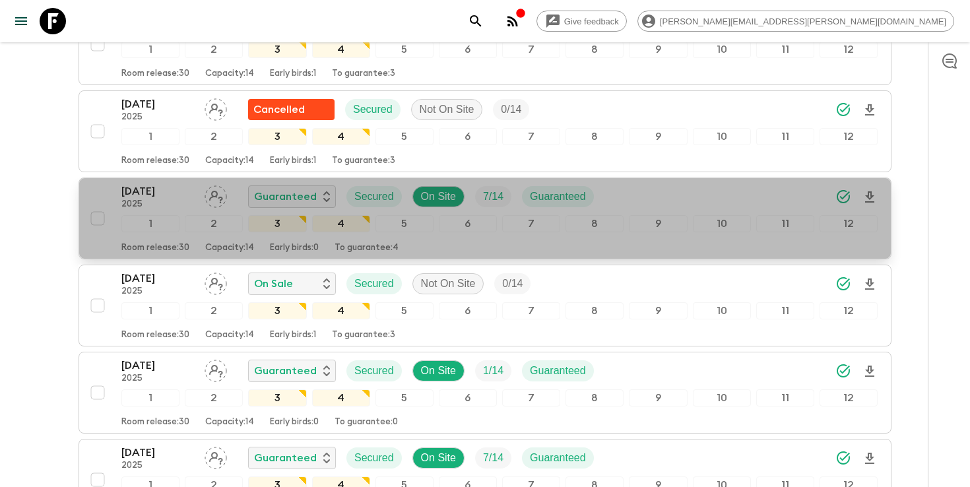
click at [633, 183] on div "[DATE] 2025 Guaranteed Secured On Site 7 / 14 Guaranteed" at bounding box center [499, 196] width 756 height 26
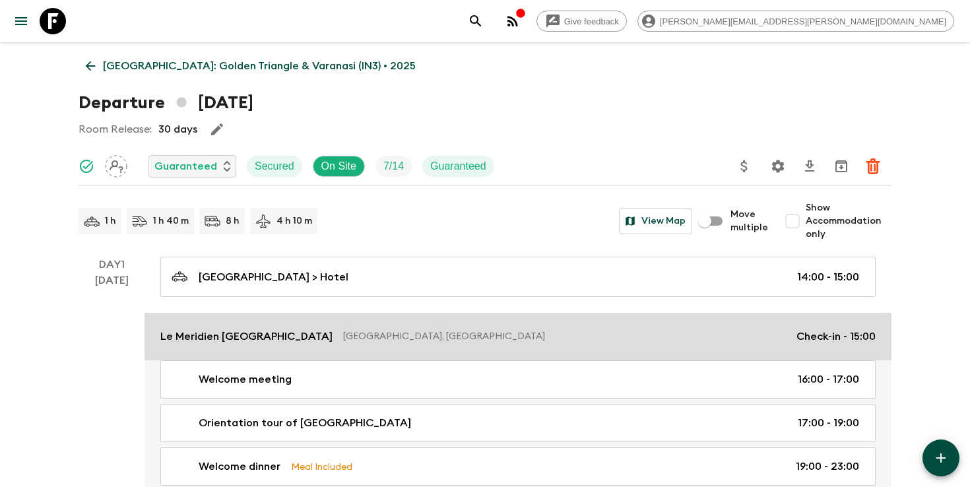
scroll to position [34, 0]
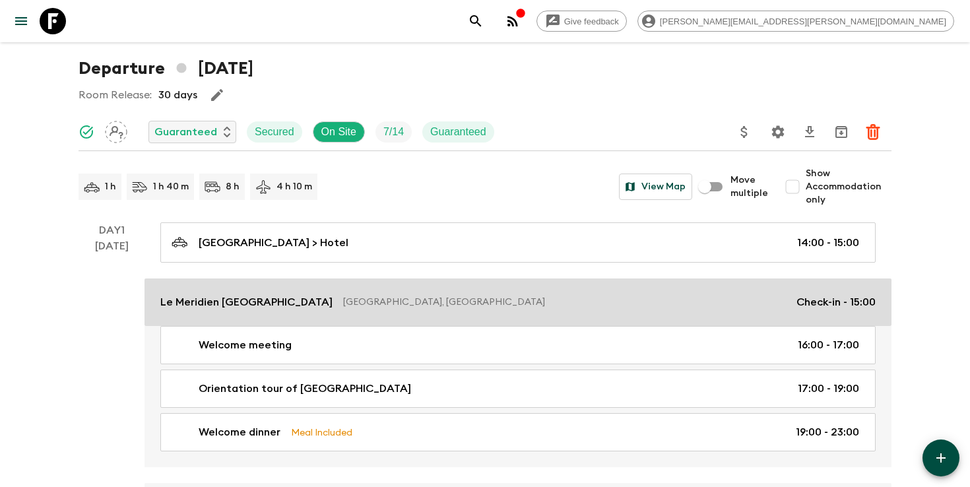
click at [343, 306] on p "[GEOGRAPHIC_DATA], [GEOGRAPHIC_DATA]" at bounding box center [564, 302] width 443 height 13
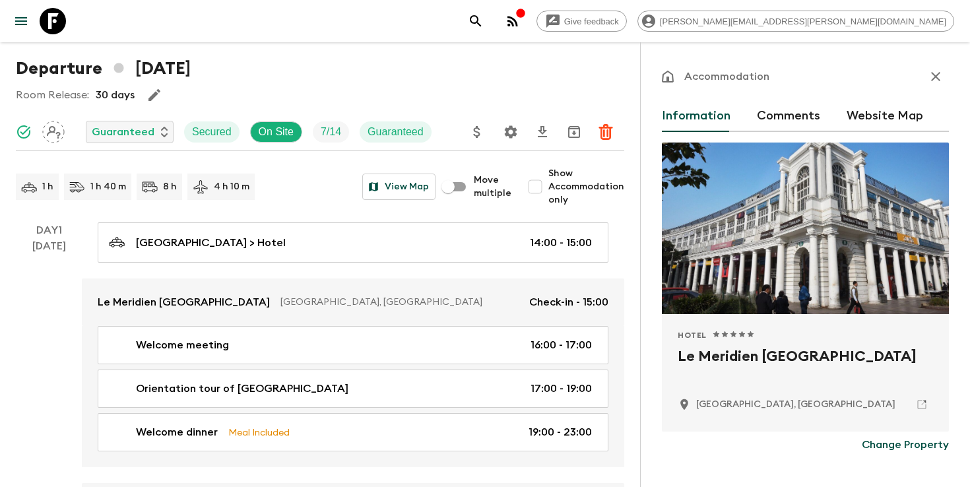
click at [730, 356] on h2 "Le Meridien [GEOGRAPHIC_DATA]" at bounding box center [805, 367] width 255 height 42
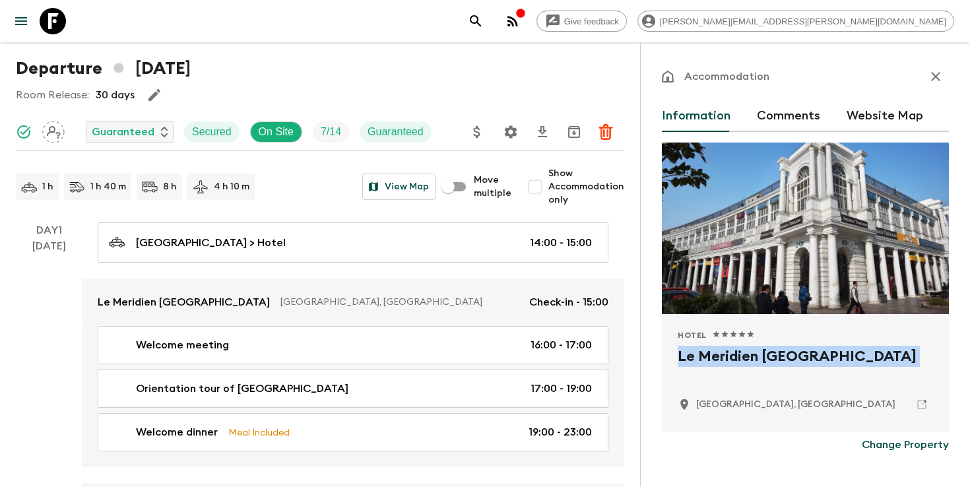
click at [730, 356] on h2 "Le Meridien [GEOGRAPHIC_DATA]" at bounding box center [805, 367] width 255 height 42
copy div "Le Meridien [GEOGRAPHIC_DATA]"
